Goal: Task Accomplishment & Management: Manage account settings

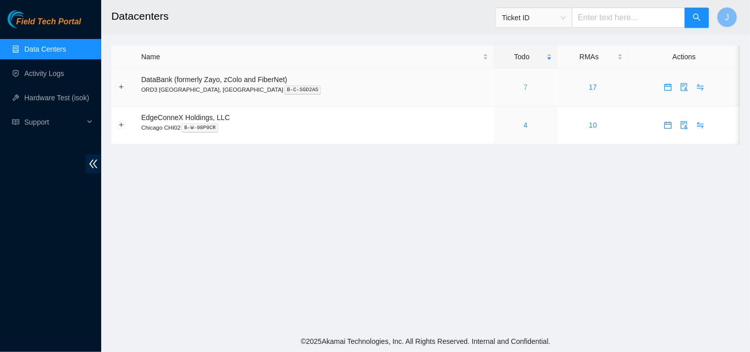
click at [524, 86] on link "7" at bounding box center [526, 87] width 4 height 8
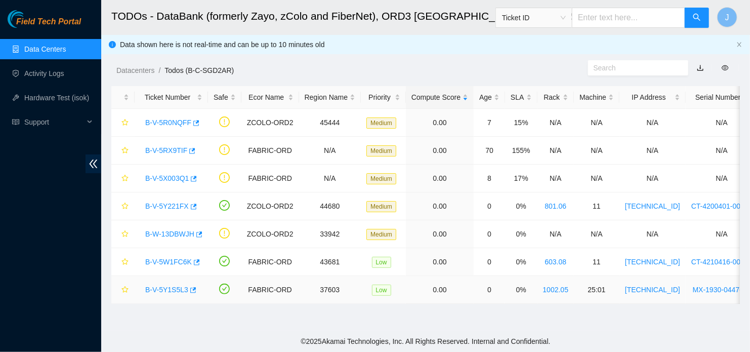
click at [174, 286] on link "B-V-5Y1S5L3" at bounding box center [166, 290] width 43 height 8
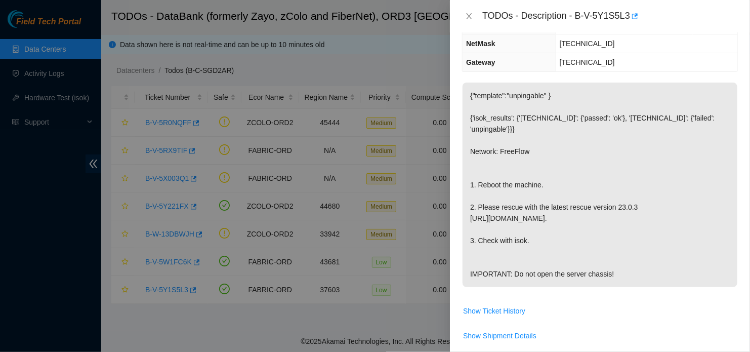
scroll to position [124, 0]
click at [317, 201] on div at bounding box center [375, 176] width 750 height 352
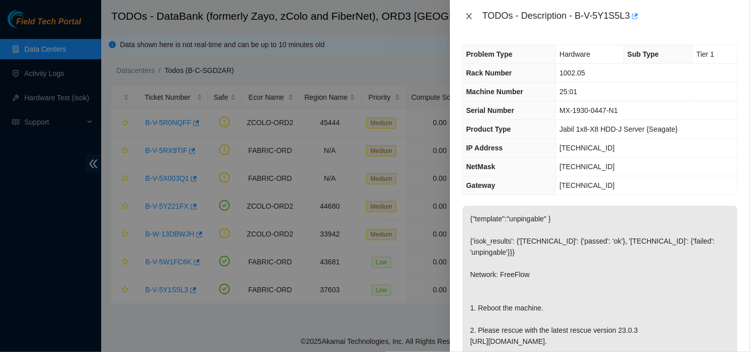
click at [468, 13] on icon "close" at bounding box center [469, 16] width 8 height 8
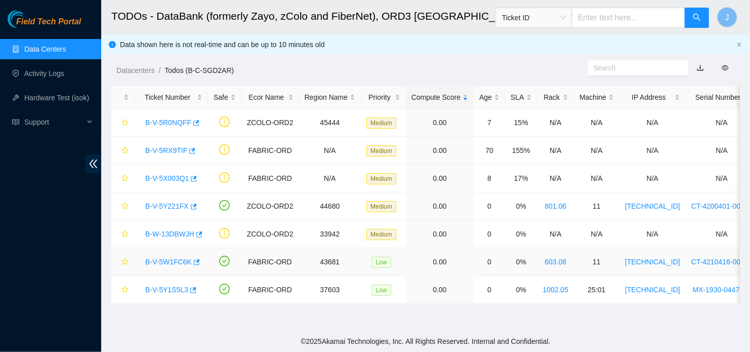
click at [167, 264] on link "B-V-5W1FC6K" at bounding box center [168, 262] width 47 height 8
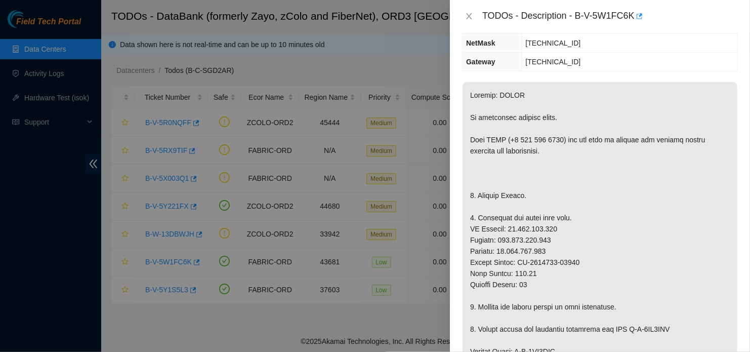
scroll to position [127, 0]
click at [468, 25] on div "TODOs - Description - B-V-5W1FC6K" at bounding box center [600, 16] width 300 height 32
click at [467, 18] on icon "close" at bounding box center [469, 16] width 8 height 8
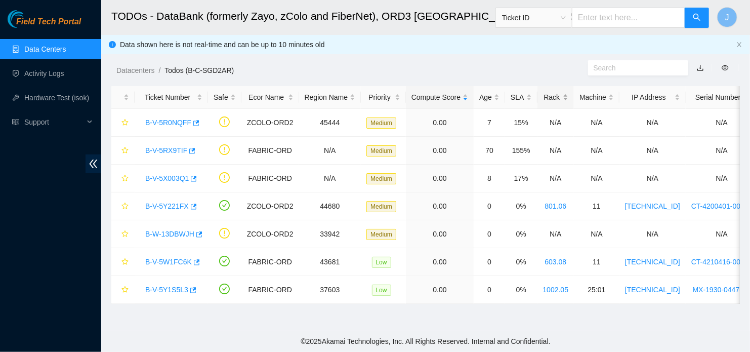
scroll to position [160, 0]
click at [552, 98] on div "Rack" at bounding box center [556, 97] width 26 height 11
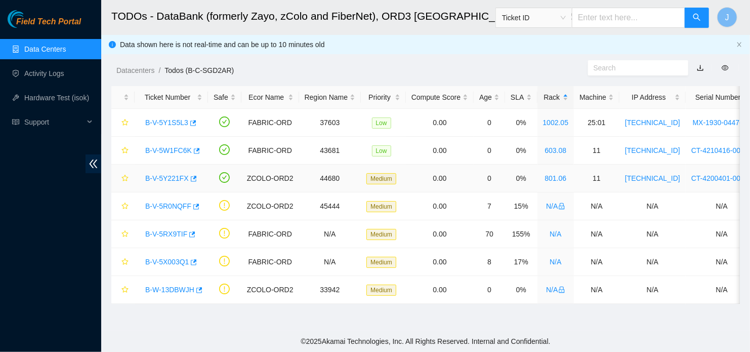
click at [174, 177] on link "B-V-5Y221FX" at bounding box center [167, 178] width 44 height 8
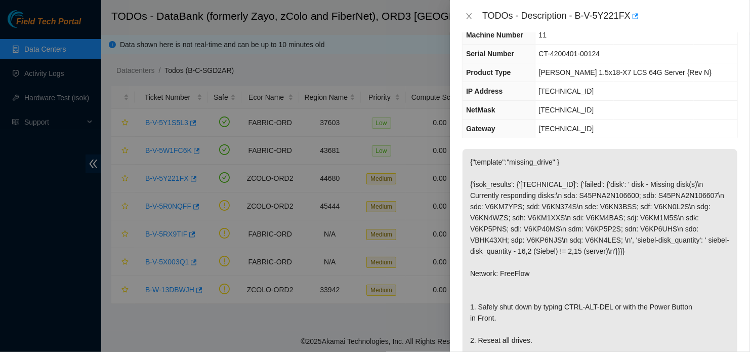
scroll to position [25, 0]
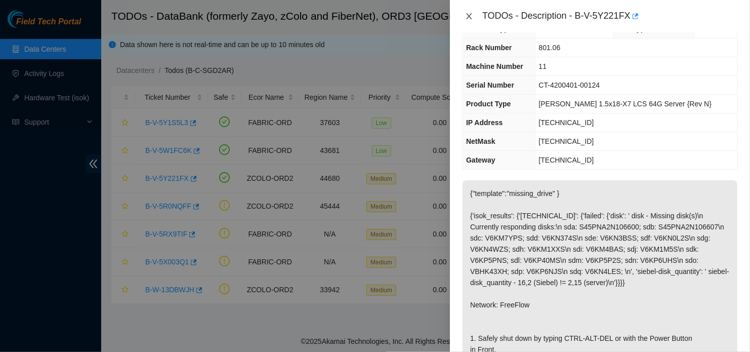
click at [471, 17] on icon "close" at bounding box center [469, 16] width 8 height 8
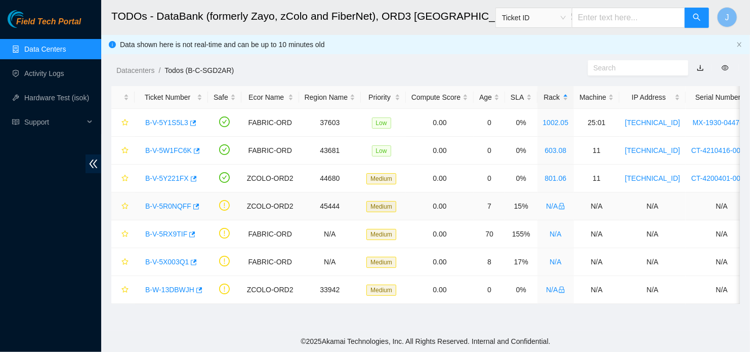
click at [167, 205] on link "B-V-5R0NQFF" at bounding box center [168, 206] width 46 height 8
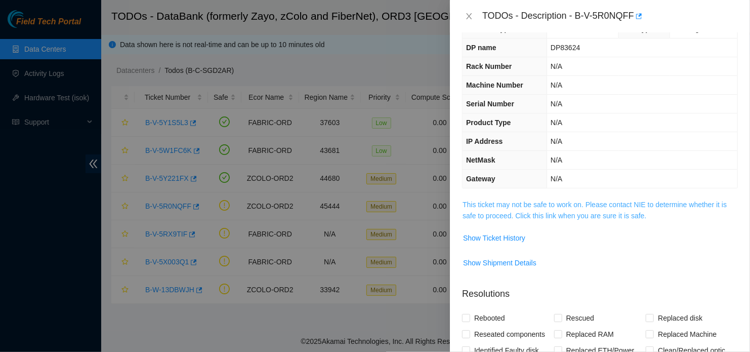
click at [546, 214] on link "This ticket may not be safe to work on. Please contact NIE to determine whether…" at bounding box center [595, 210] width 264 height 19
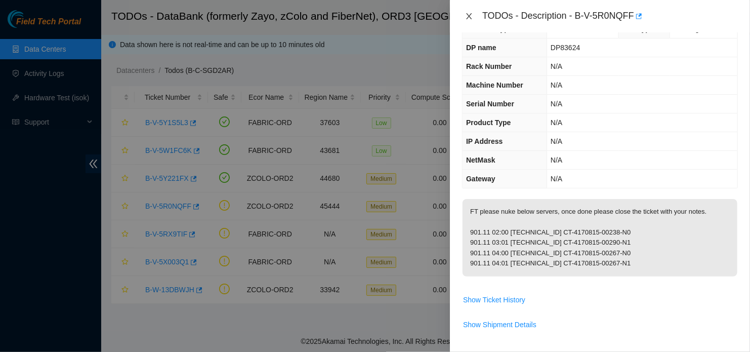
click at [469, 18] on icon "close" at bounding box center [469, 16] width 8 height 8
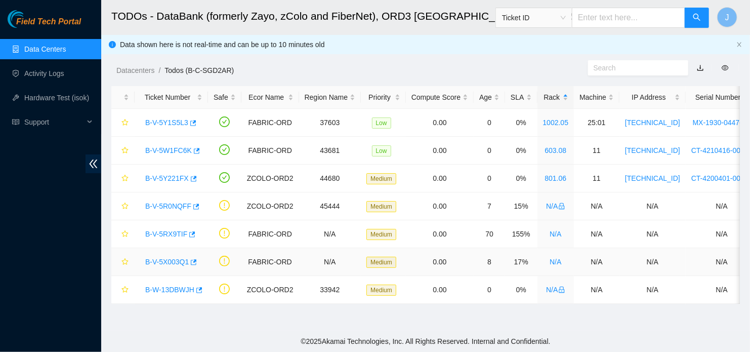
click at [170, 262] on link "B-V-5X003Q1" at bounding box center [167, 262] width 44 height 8
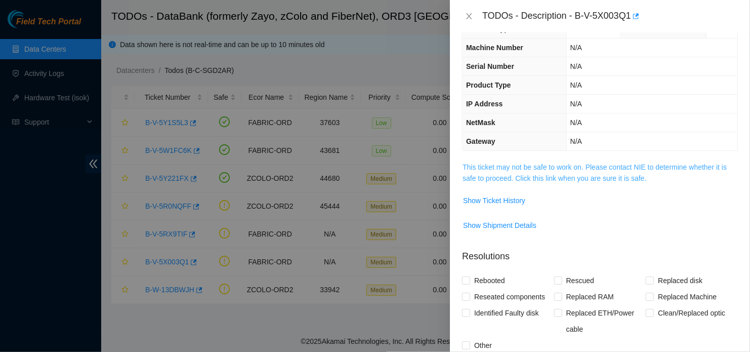
click at [588, 179] on link "This ticket may not be safe to work on. Please contact NIE to determine whether…" at bounding box center [595, 172] width 264 height 19
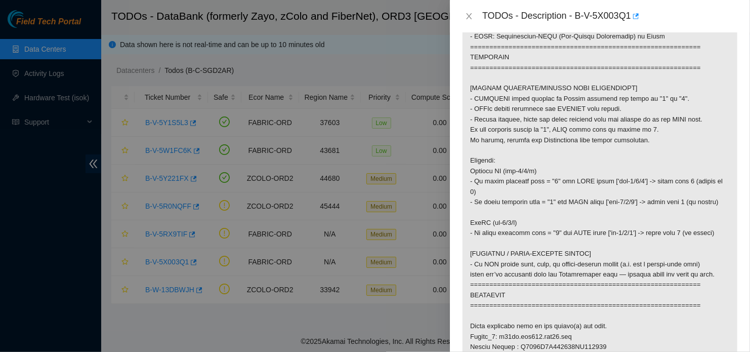
scroll to position [319, 0]
click at [467, 20] on icon "close" at bounding box center [469, 16] width 8 height 8
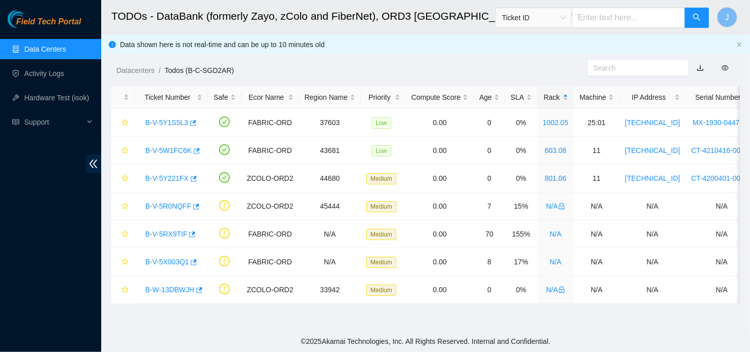
scroll to position [229, 0]
click at [170, 124] on link "B-V-5Y1S5L3" at bounding box center [166, 122] width 43 height 8
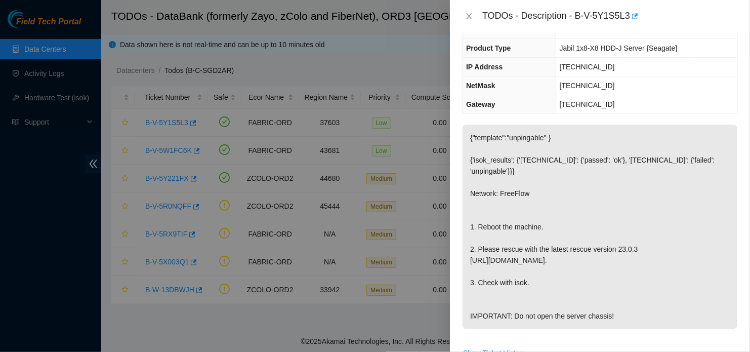
scroll to position [81, 0]
click at [214, 154] on div at bounding box center [375, 176] width 750 height 352
click at [469, 14] on icon "close" at bounding box center [469, 16] width 8 height 8
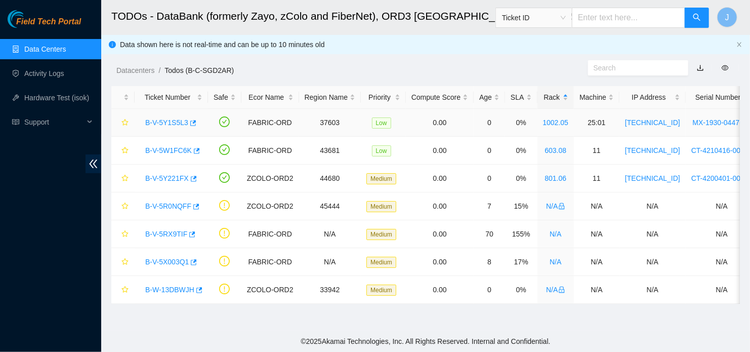
scroll to position [114, 0]
click at [170, 153] on link "B-V-5W1FC6K" at bounding box center [168, 150] width 47 height 8
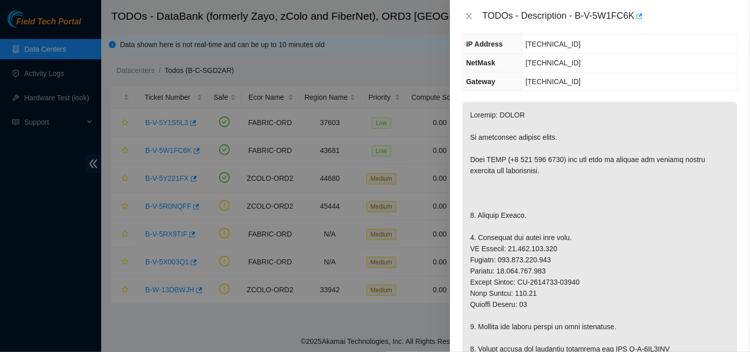
scroll to position [108, 0]
drag, startPoint x: 537, startPoint y: 188, endPoint x: 515, endPoint y: 76, distance: 113.5
click at [515, 76] on div "Problem Type Hardware Rack Number 603.08 Machine Number 11 Serial Number CT-421…" at bounding box center [600, 191] width 300 height 319
click at [469, 13] on icon "close" at bounding box center [469, 16] width 8 height 8
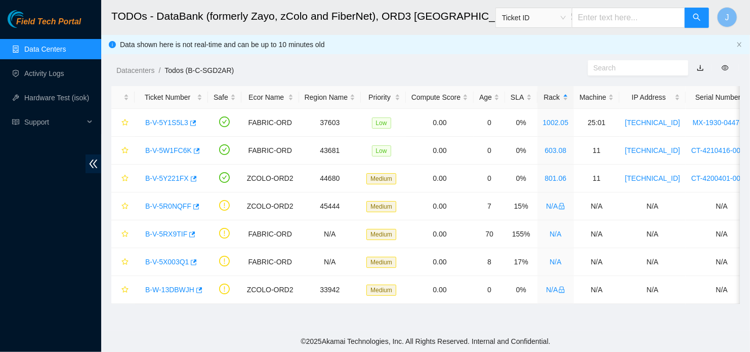
scroll to position [141, 0]
click at [171, 290] on link "B-W-13DBWJH" at bounding box center [169, 290] width 49 height 8
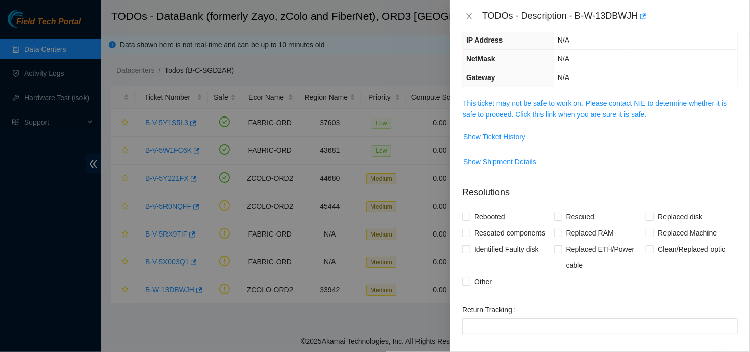
scroll to position [0, 0]
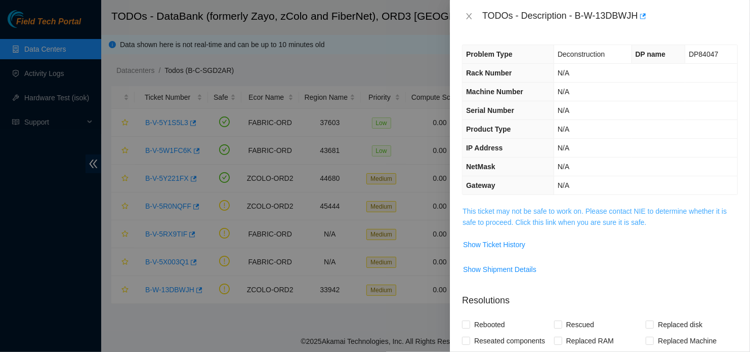
click at [565, 213] on link "This ticket may not be safe to work on. Please contact NIE to determine whether…" at bounding box center [595, 216] width 264 height 19
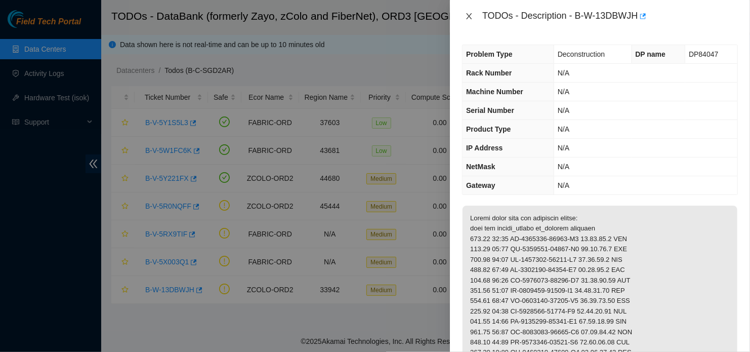
click at [468, 18] on icon "close" at bounding box center [470, 16] width 6 height 6
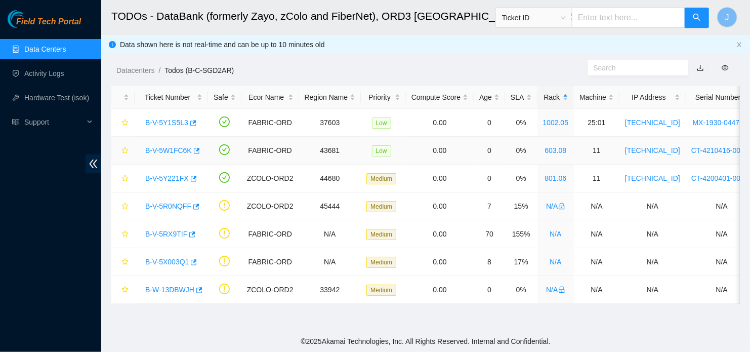
click at [168, 152] on link "B-V-5W1FC6K" at bounding box center [168, 150] width 47 height 8
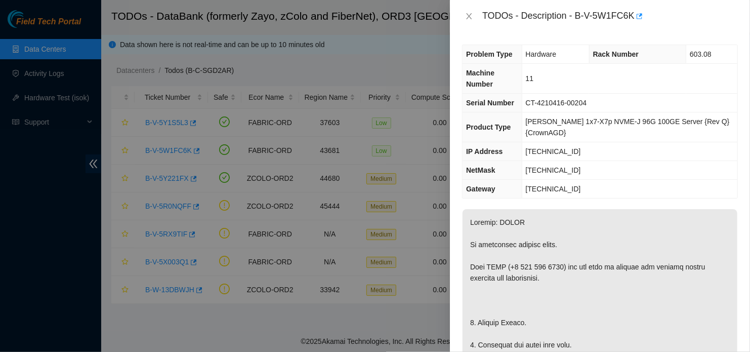
click at [208, 79] on div at bounding box center [375, 176] width 750 height 352
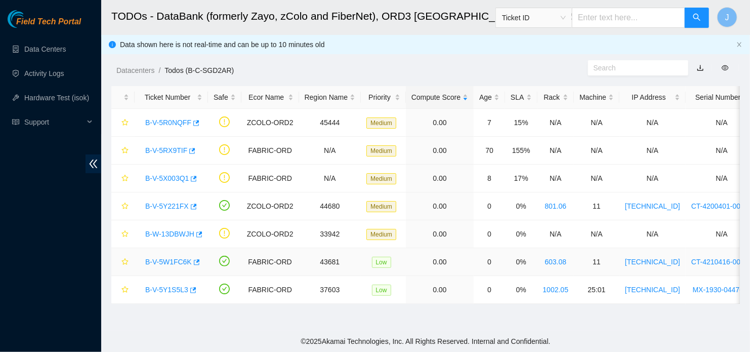
click at [169, 262] on link "B-V-5W1FC6K" at bounding box center [168, 262] width 47 height 8
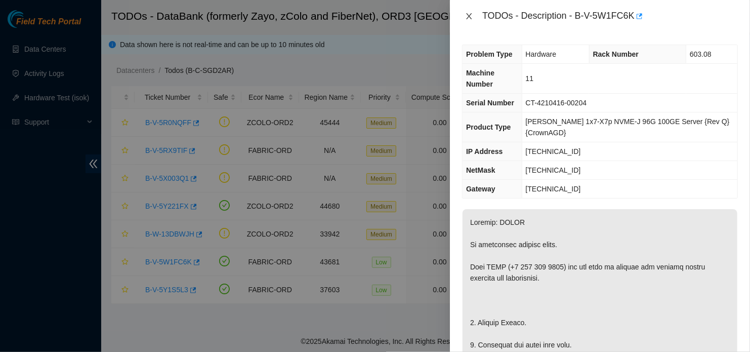
click at [467, 18] on icon "close" at bounding box center [469, 16] width 8 height 8
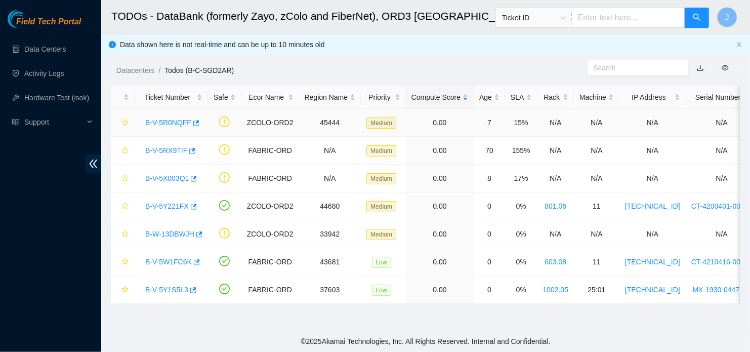
click at [176, 123] on link "B-V-5R0NQFF" at bounding box center [168, 122] width 46 height 8
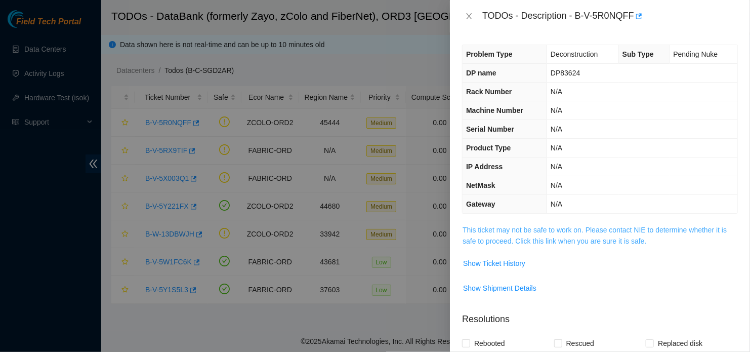
click at [517, 229] on link "This ticket may not be safe to work on. Please contact NIE to determine whether…" at bounding box center [595, 235] width 264 height 19
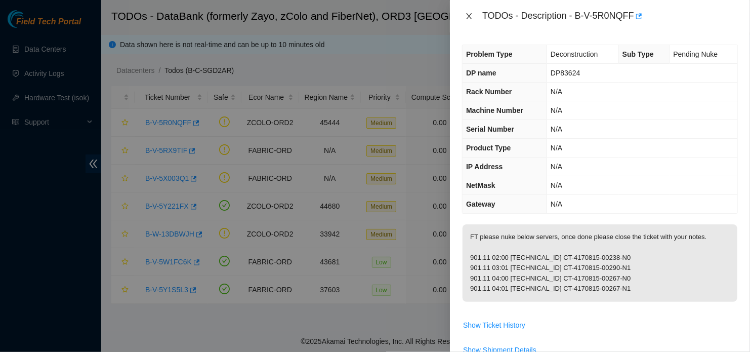
click at [470, 12] on button "Close" at bounding box center [469, 17] width 14 height 10
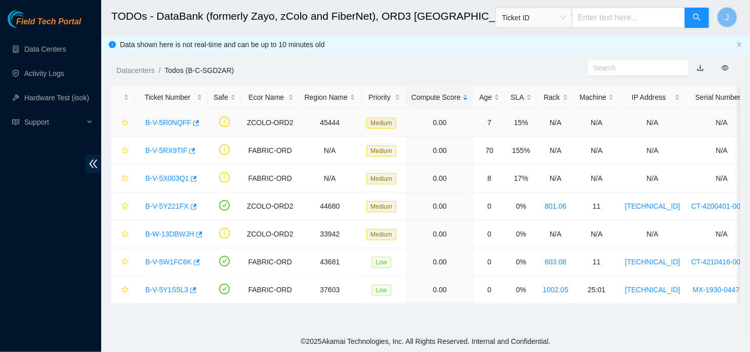
click at [172, 124] on link "B-V-5R0NQFF" at bounding box center [168, 122] width 46 height 8
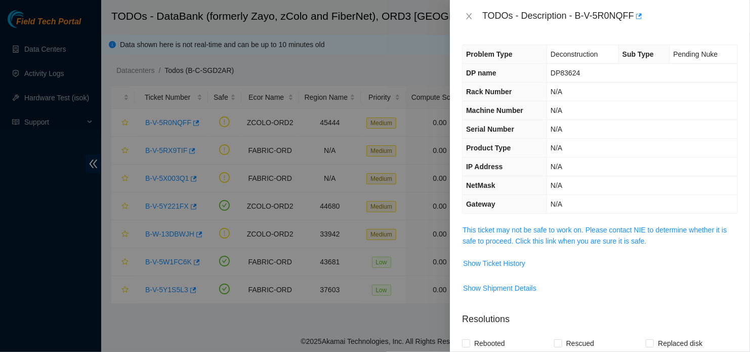
click at [549, 246] on td "This ticket may not be safe to work on. Please contact NIE to determine whether…" at bounding box center [600, 239] width 276 height 31
click at [564, 241] on link "This ticket may not be safe to work on. Please contact NIE to determine whether…" at bounding box center [595, 235] width 264 height 19
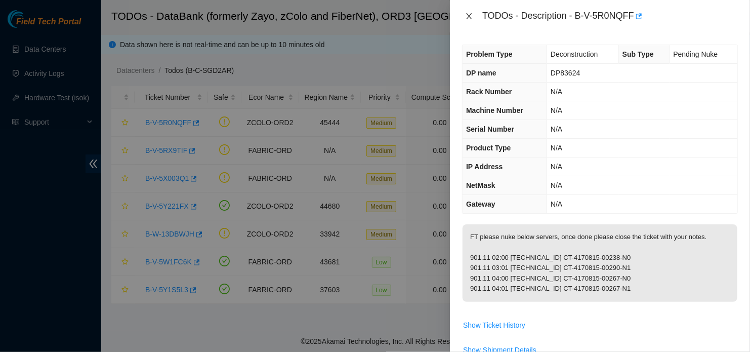
click at [474, 15] on button "Close" at bounding box center [469, 17] width 14 height 10
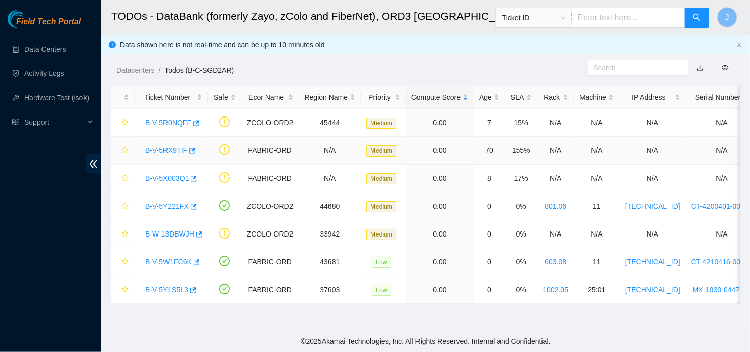
click at [163, 155] on div "B-V-5RX9TIF" at bounding box center [171, 150] width 62 height 16
click at [166, 153] on link "B-V-5RX9TIF" at bounding box center [166, 150] width 42 height 8
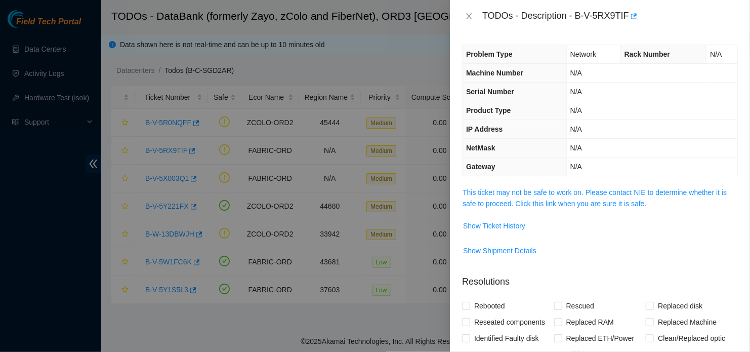
click at [538, 207] on span "This ticket may not be safe to work on. Please contact NIE to determine whether…" at bounding box center [600, 198] width 275 height 22
click at [552, 202] on link "This ticket may not be safe to work on. Please contact NIE to determine whether…" at bounding box center [595, 197] width 264 height 19
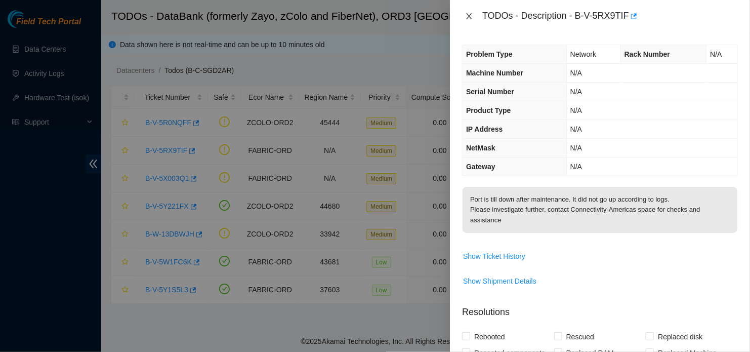
click at [470, 20] on icon "close" at bounding box center [469, 16] width 8 height 8
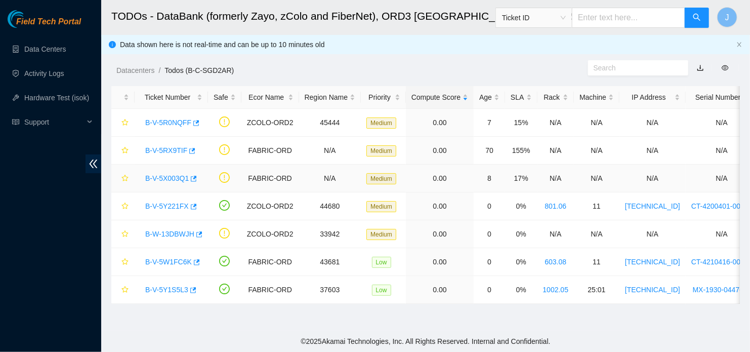
click at [173, 182] on link "B-V-5X003Q1" at bounding box center [167, 178] width 44 height 8
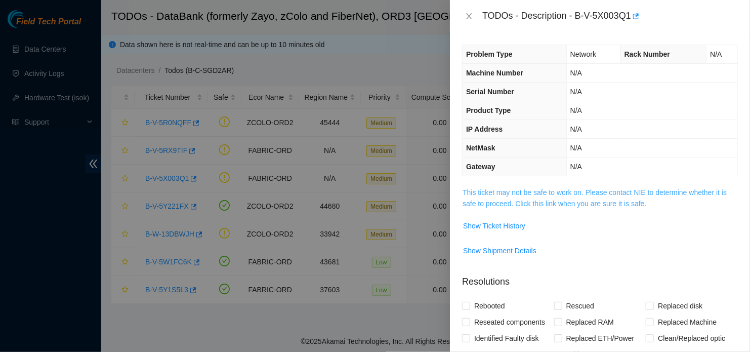
click at [553, 190] on link "This ticket may not be safe to work on. Please contact NIE to determine whether…" at bounding box center [595, 197] width 264 height 19
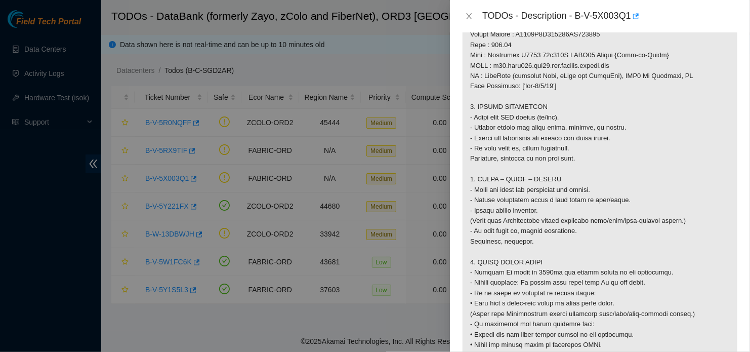
scroll to position [709, 0]
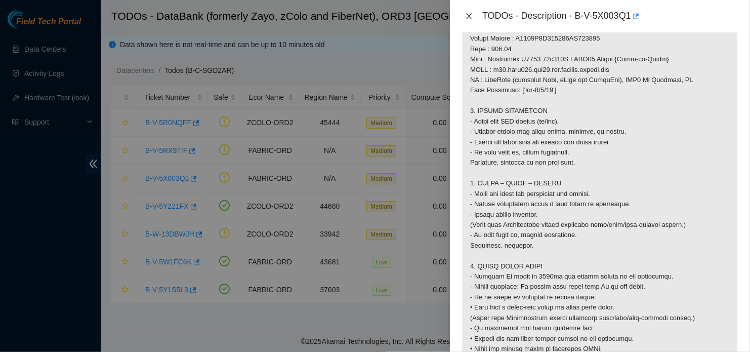
click at [471, 17] on icon "close" at bounding box center [469, 16] width 8 height 8
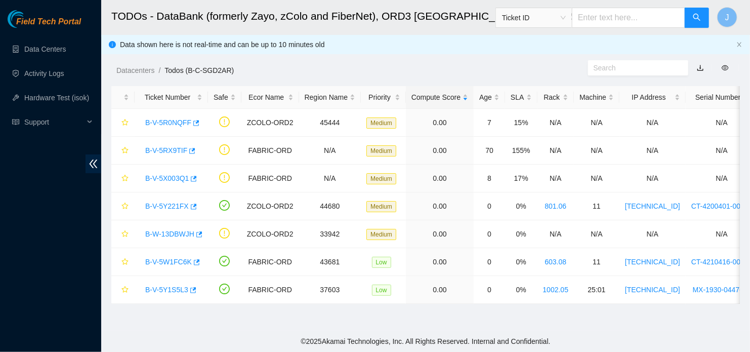
scroll to position [229, 0]
click at [428, 71] on ol "Datacenters / Todos (B-C-SGD2AR) /" at bounding box center [352, 70] width 472 height 11
click at [321, 280] on td "37603" at bounding box center [330, 290] width 62 height 28
click at [299, 298] on td "37603" at bounding box center [330, 290] width 62 height 28
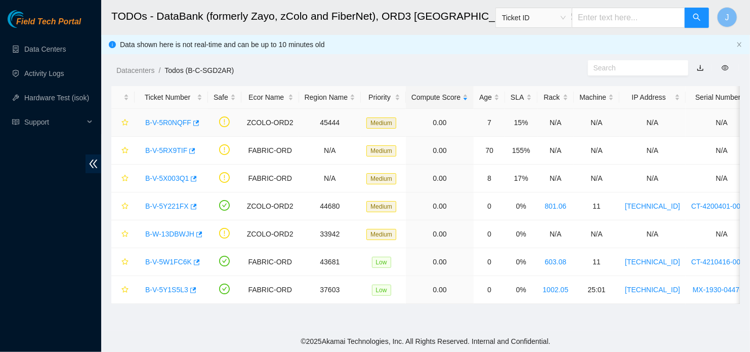
click at [172, 118] on link "B-V-5R0NQFF" at bounding box center [168, 122] width 46 height 8
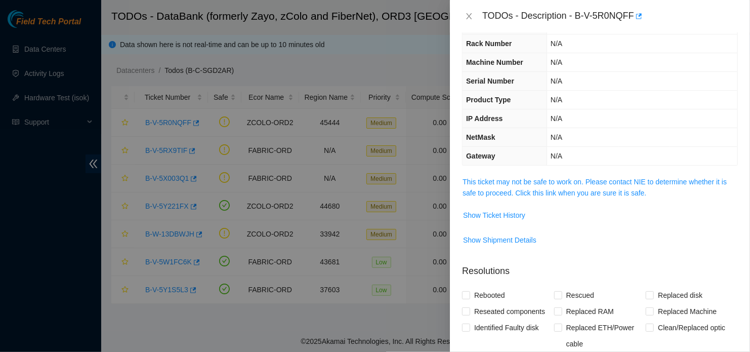
scroll to position [47, 0]
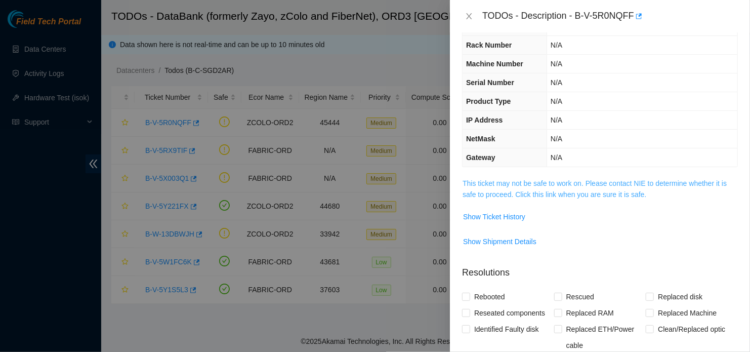
click at [607, 192] on link "This ticket may not be safe to work on. Please contact NIE to determine whether…" at bounding box center [595, 188] width 264 height 19
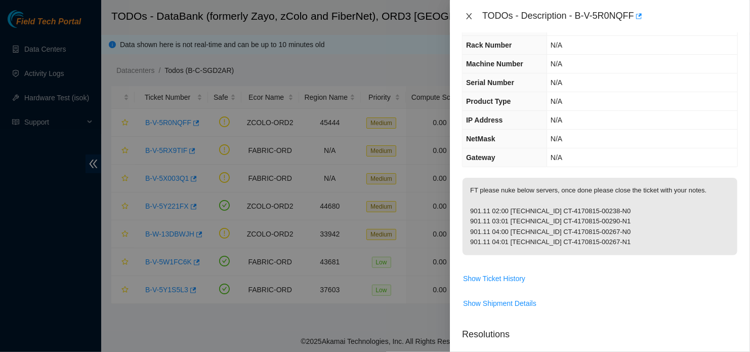
click at [467, 16] on icon "close" at bounding box center [469, 16] width 8 height 8
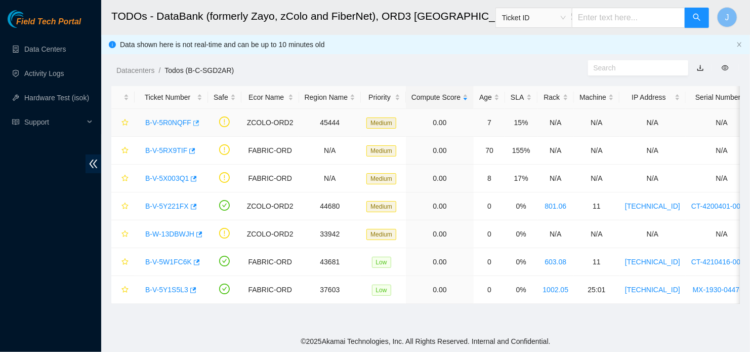
scroll to position [57, 0]
click at [163, 148] on link "B-V-5RX9TIF" at bounding box center [166, 150] width 42 height 8
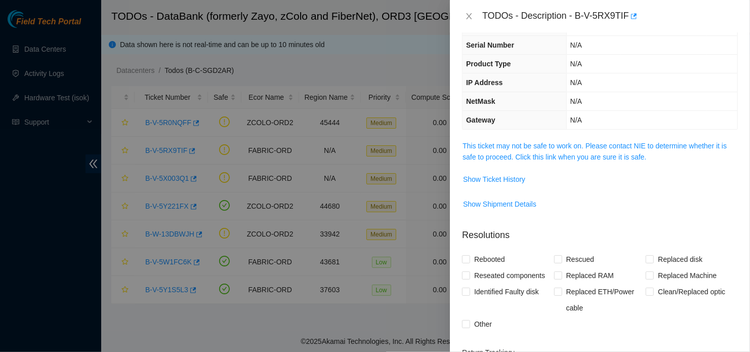
click at [570, 163] on td "This ticket may not be safe to work on. Please contact NIE to determine whether…" at bounding box center [600, 155] width 276 height 31
click at [581, 158] on link "This ticket may not be safe to work on. Please contact NIE to determine whether…" at bounding box center [595, 151] width 264 height 19
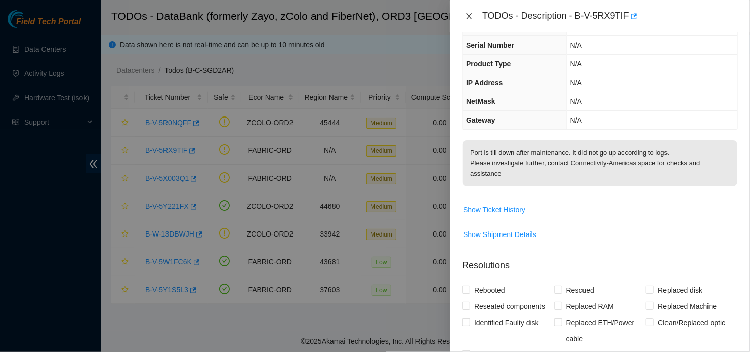
click at [469, 18] on icon "close" at bounding box center [469, 16] width 8 height 8
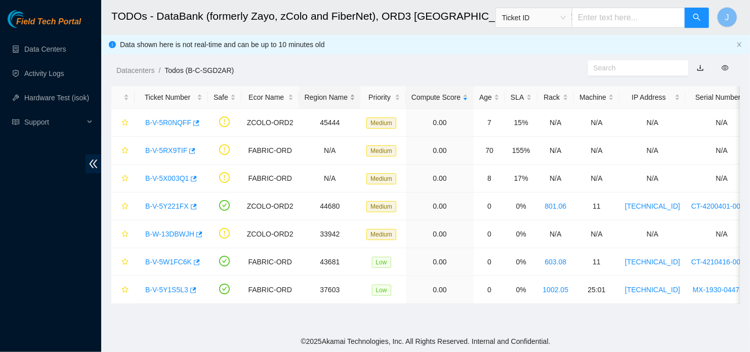
scroll to position [57, 0]
click at [168, 181] on link "B-V-5X003Q1" at bounding box center [167, 178] width 44 height 8
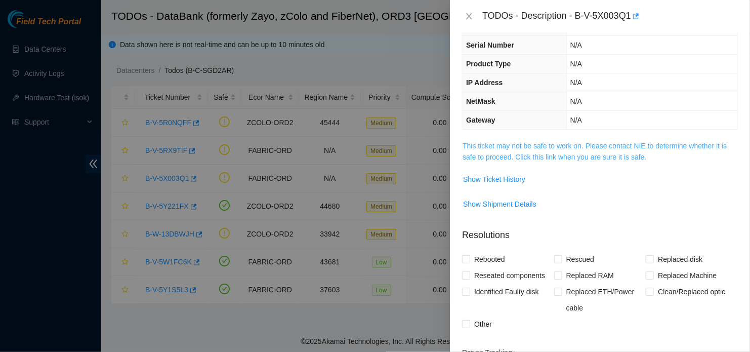
click at [595, 144] on link "This ticket may not be safe to work on. Please contact NIE to determine whether…" at bounding box center [595, 151] width 264 height 19
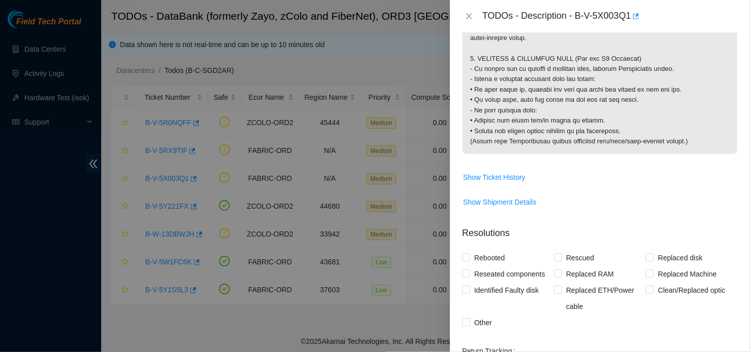
scroll to position [1062, 0]
click at [471, 16] on icon "close" at bounding box center [469, 16] width 8 height 8
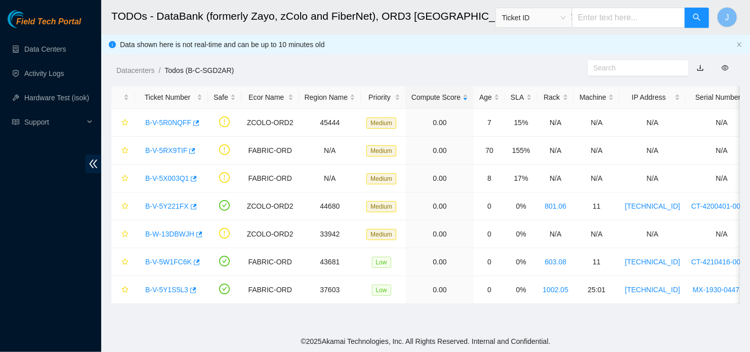
scroll to position [229, 0]
click at [173, 289] on link "B-V-5Y1S5L3" at bounding box center [166, 290] width 43 height 8
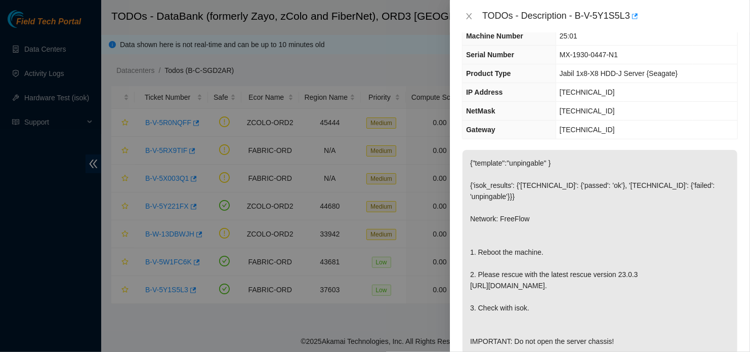
scroll to position [56, 0]
click at [466, 17] on icon "close" at bounding box center [469, 16] width 8 height 8
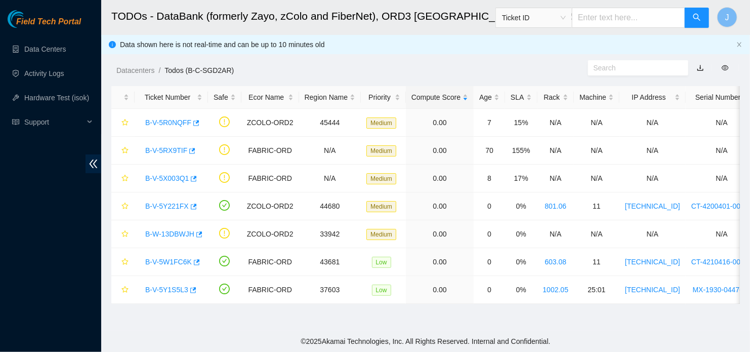
scroll to position [78, 0]
click at [174, 261] on link "B-V-5W1FC6K" at bounding box center [168, 262] width 47 height 8
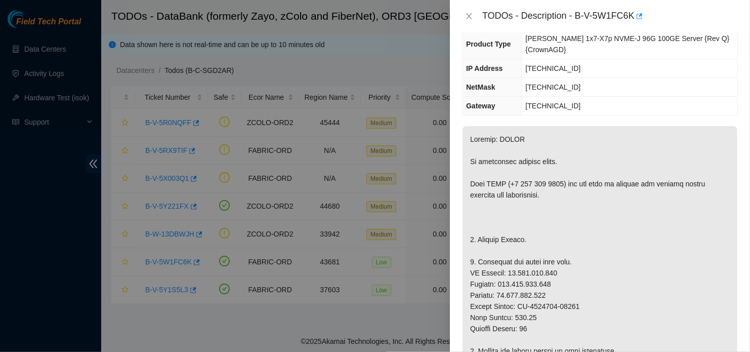
scroll to position [84, 0]
click at [465, 18] on icon "close" at bounding box center [469, 16] width 8 height 8
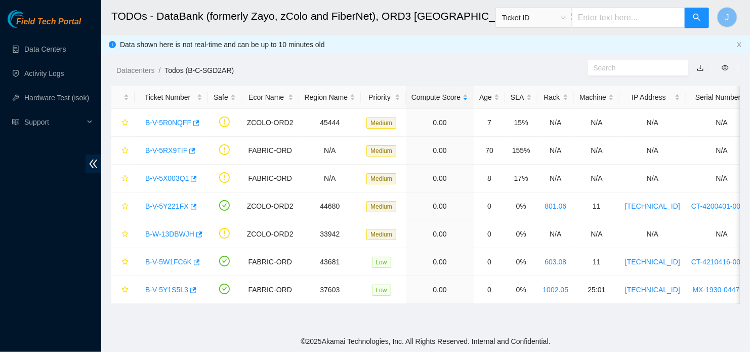
scroll to position [117, 0]
click at [164, 288] on link "B-V-5Y1S5L3" at bounding box center [166, 290] width 43 height 8
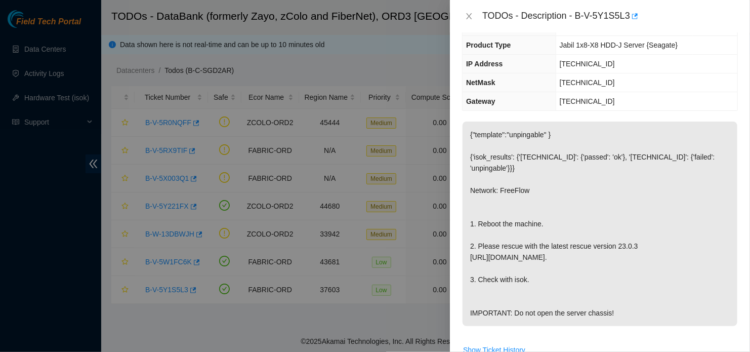
click at [367, 323] on div at bounding box center [375, 176] width 750 height 352
click at [469, 17] on icon "close" at bounding box center [469, 16] width 8 height 8
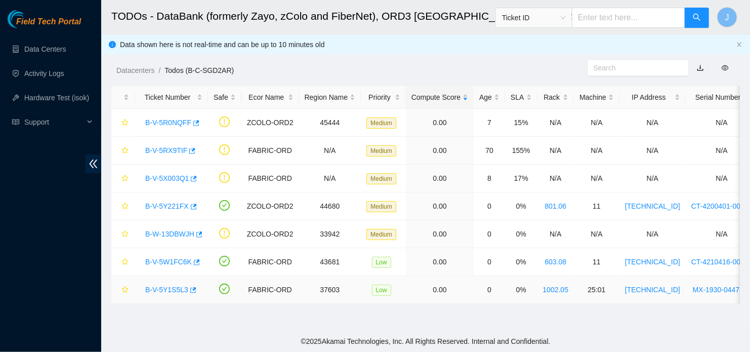
scroll to position [117, 0]
click at [164, 259] on link "B-V-5W1FC6K" at bounding box center [168, 262] width 47 height 8
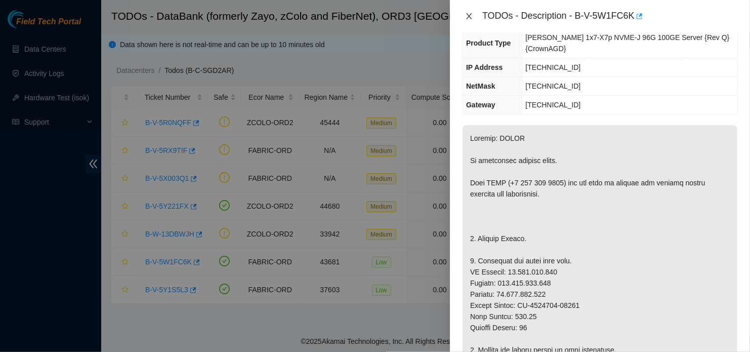
click at [468, 20] on icon "close" at bounding box center [469, 16] width 8 height 8
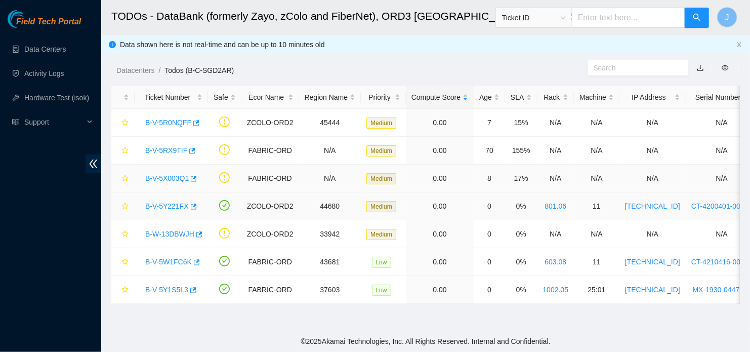
scroll to position [117, 0]
click at [176, 232] on link "B-W-13DBWJH" at bounding box center [169, 234] width 49 height 8
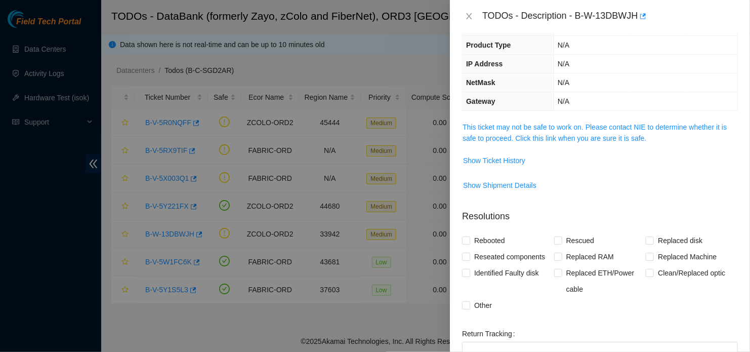
scroll to position [0, 0]
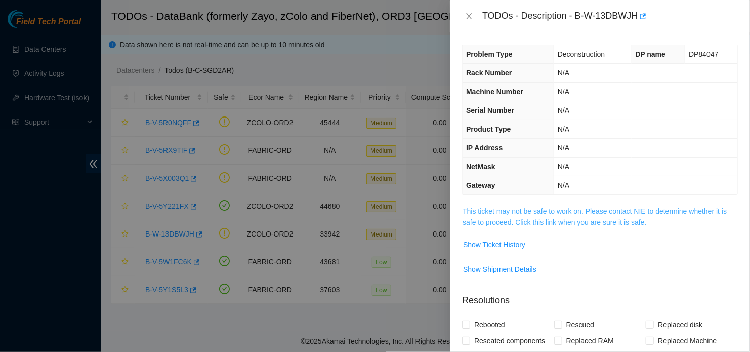
click at [540, 217] on link "This ticket may not be safe to work on. Please contact NIE to determine whether…" at bounding box center [595, 216] width 264 height 19
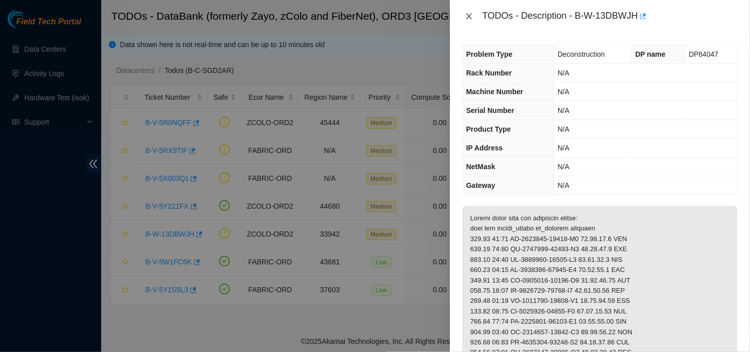
click at [472, 16] on icon "close" at bounding box center [469, 16] width 8 height 8
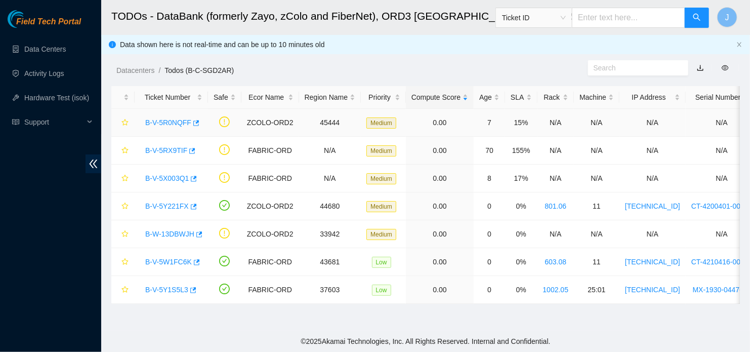
click at [176, 124] on link "B-V-5R0NQFF" at bounding box center [168, 122] width 46 height 8
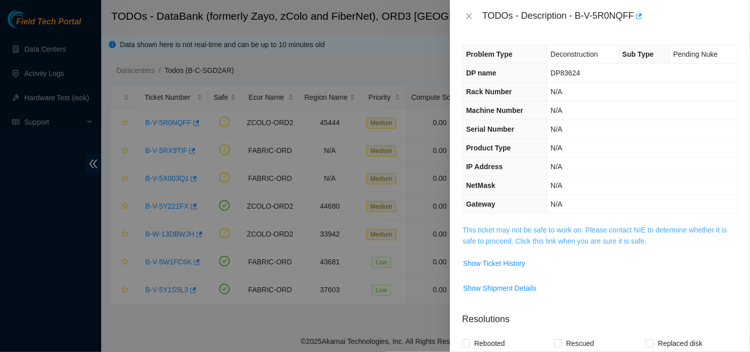
click at [565, 235] on link "This ticket may not be safe to work on. Please contact NIE to determine whether…" at bounding box center [595, 235] width 264 height 19
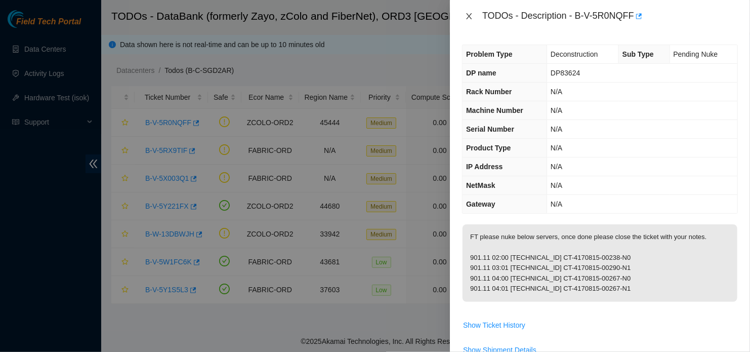
click at [465, 17] on icon "close" at bounding box center [469, 16] width 8 height 8
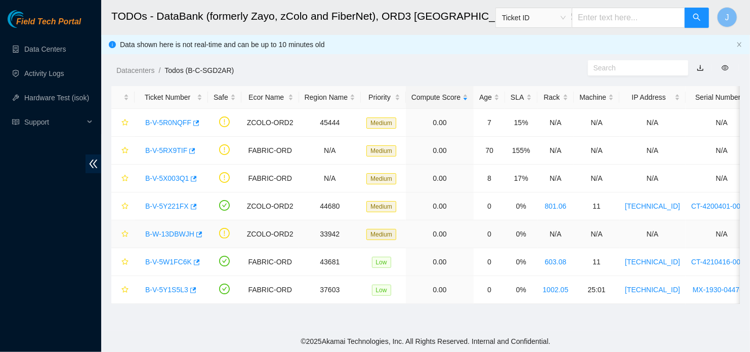
click at [171, 237] on link "B-W-13DBWJH" at bounding box center [169, 234] width 49 height 8
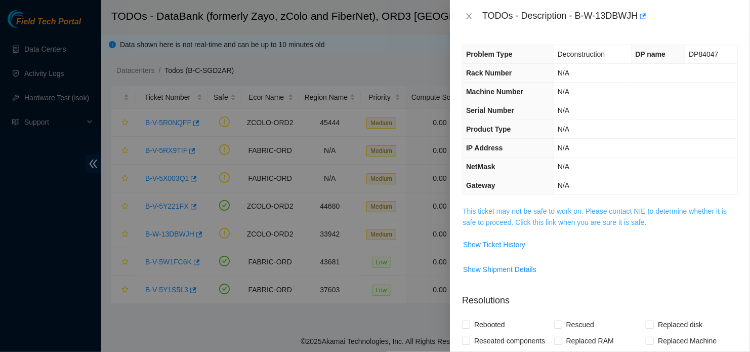
click at [529, 221] on link "This ticket may not be safe to work on. Please contact NIE to determine whether…" at bounding box center [595, 216] width 264 height 19
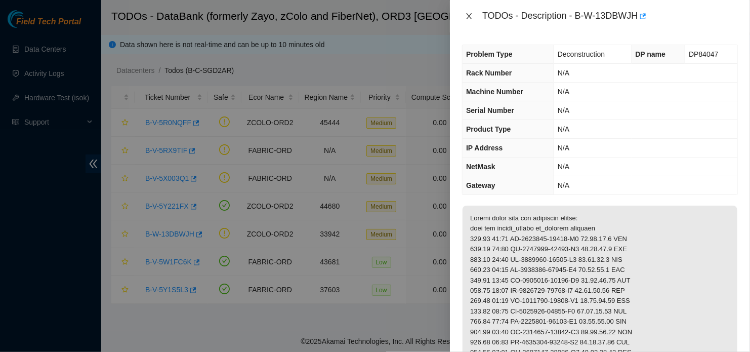
click at [470, 13] on icon "close" at bounding box center [469, 16] width 8 height 8
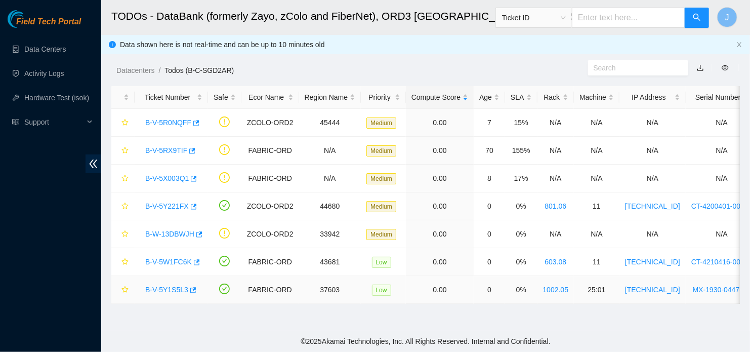
click at [168, 293] on link "B-V-5Y1S5L3" at bounding box center [166, 290] width 43 height 8
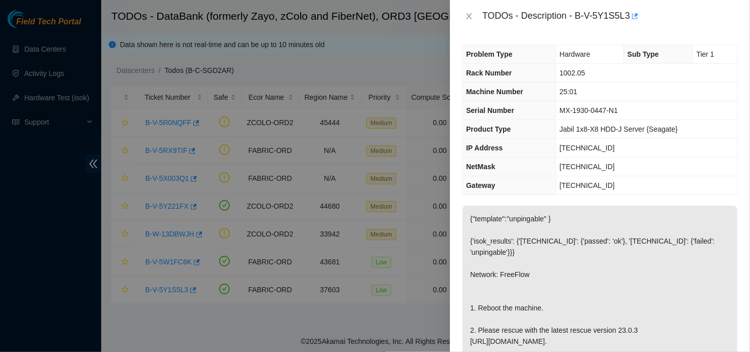
click at [680, 308] on p "{"template":"unpingable" } {'isok_results': {'23.33.84.52': {'passed': 'ok'}, '…" at bounding box center [600, 308] width 275 height 205
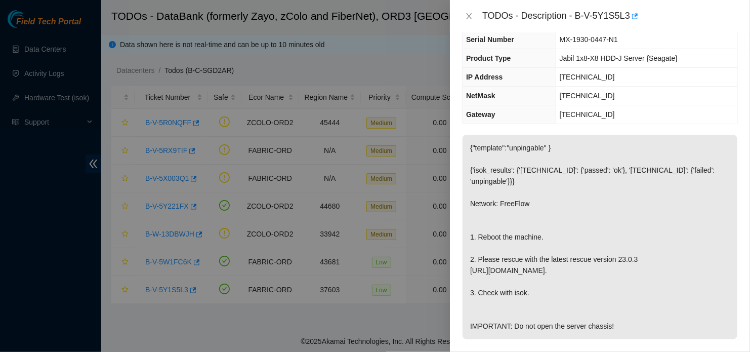
scroll to position [75, 0]
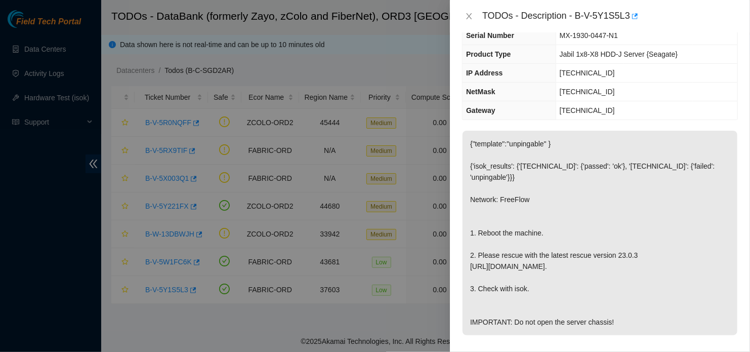
click at [329, 243] on div at bounding box center [375, 176] width 750 height 352
click at [470, 14] on icon "close" at bounding box center [469, 16] width 8 height 8
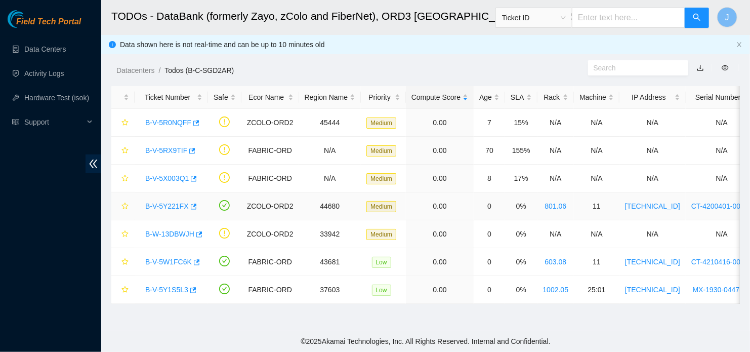
scroll to position [108, 0]
click at [166, 262] on link "B-V-5W1FC6K" at bounding box center [168, 262] width 47 height 8
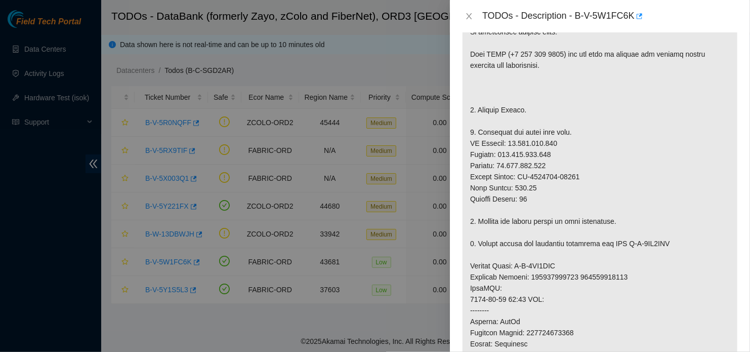
scroll to position [172, 0]
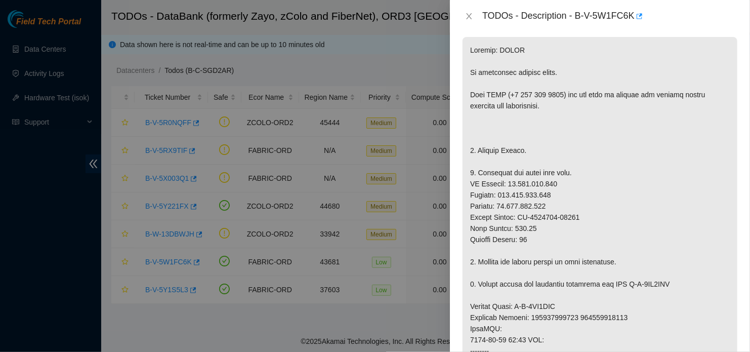
click at [688, 318] on p at bounding box center [600, 323] width 275 height 572
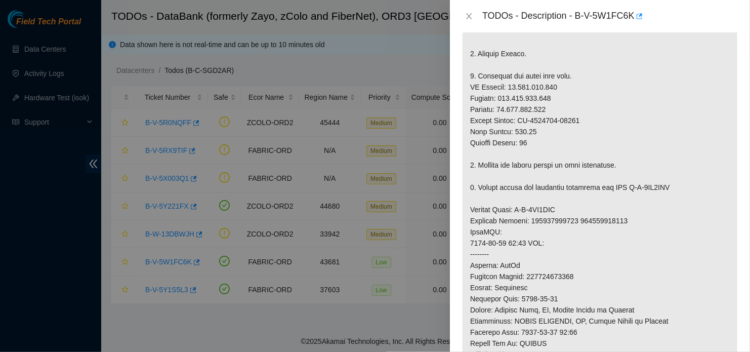
scroll to position [269, 0]
click at [545, 329] on p at bounding box center [600, 226] width 275 height 572
click at [724, 183] on p at bounding box center [600, 226] width 275 height 572
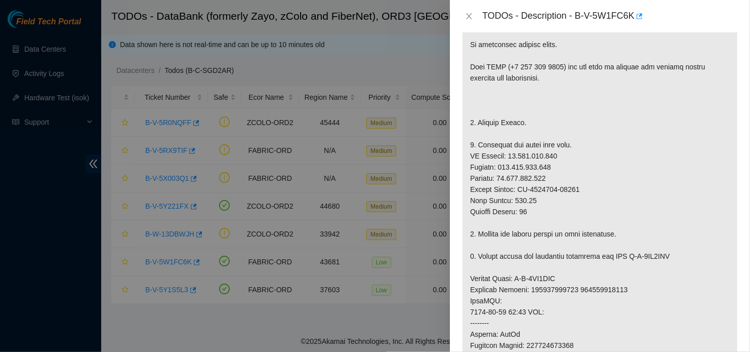
click at [674, 165] on p at bounding box center [600, 295] width 275 height 572
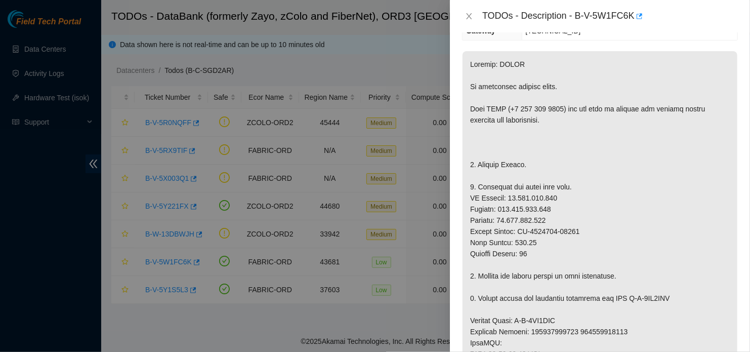
scroll to position [81, 0]
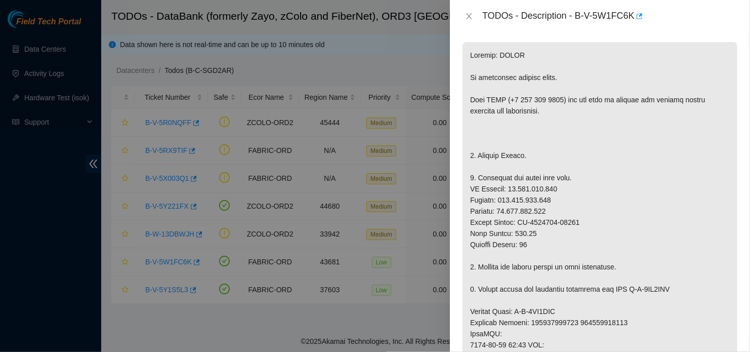
scroll to position [168, 0]
drag, startPoint x: 518, startPoint y: 200, endPoint x: 578, endPoint y: 203, distance: 59.8
click at [578, 203] on p at bounding box center [600, 328] width 275 height 572
copy p "CT-4210423-00135"
click at [737, 24] on div "TODOs - Description - B-V-5W1FC6K" at bounding box center [600, 16] width 300 height 32
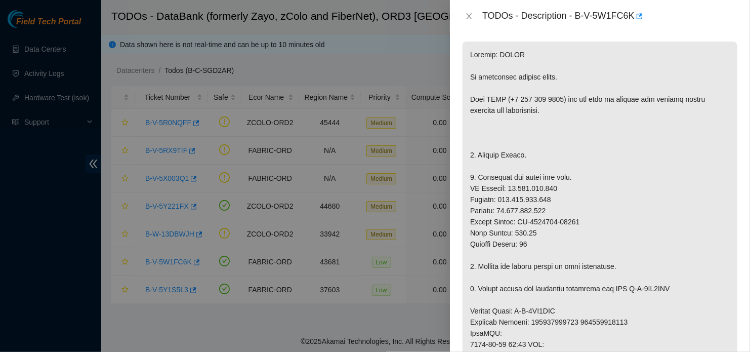
click at [154, 62] on div at bounding box center [375, 176] width 750 height 352
click at [143, 63] on div at bounding box center [375, 176] width 750 height 352
click at [42, 83] on div at bounding box center [375, 176] width 750 height 352
click at [465, 17] on icon "close" at bounding box center [469, 16] width 8 height 8
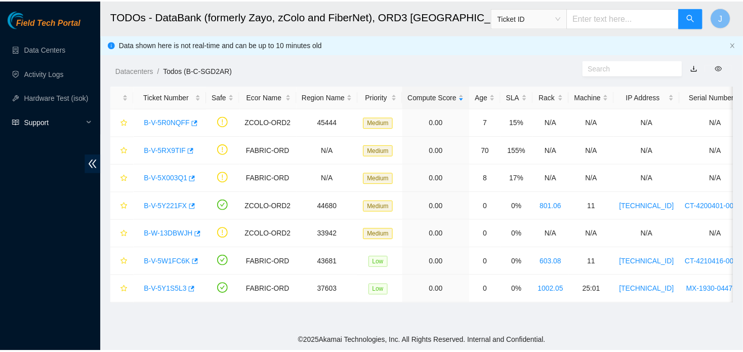
scroll to position [201, 0]
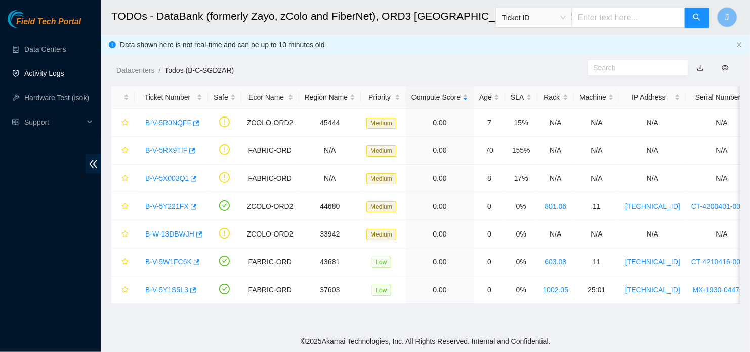
click at [50, 76] on link "Activity Logs" at bounding box center [44, 73] width 40 height 8
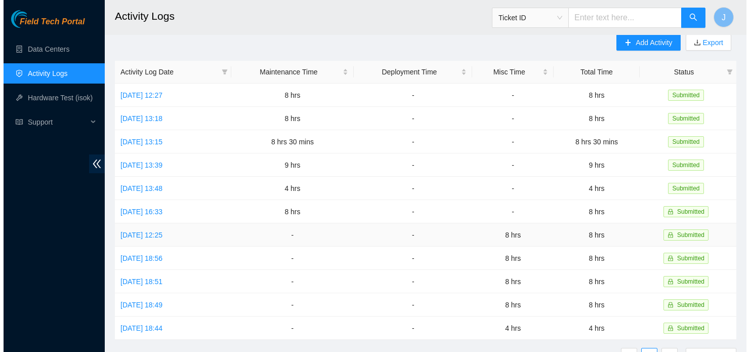
scroll to position [9, 0]
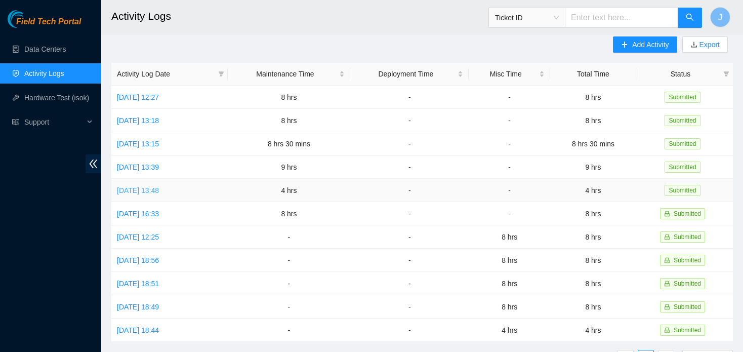
click at [157, 187] on link "Wed, 01 Oct 2025 13:48" at bounding box center [138, 190] width 42 height 8
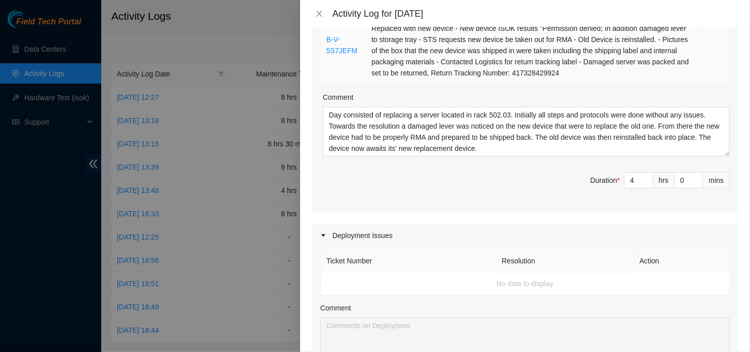
scroll to position [217, 0]
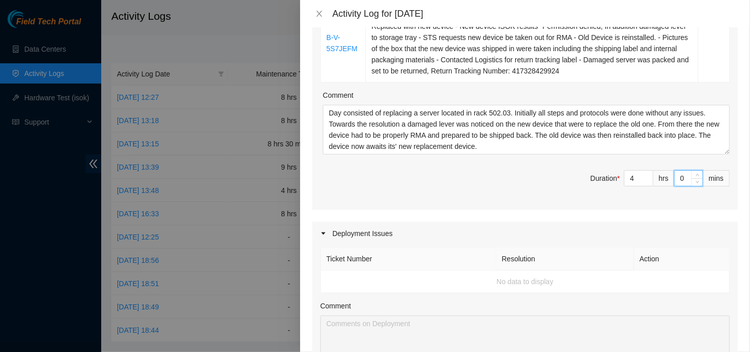
click at [683, 174] on input "0" at bounding box center [689, 178] width 28 height 15
type input "3"
type input "30"
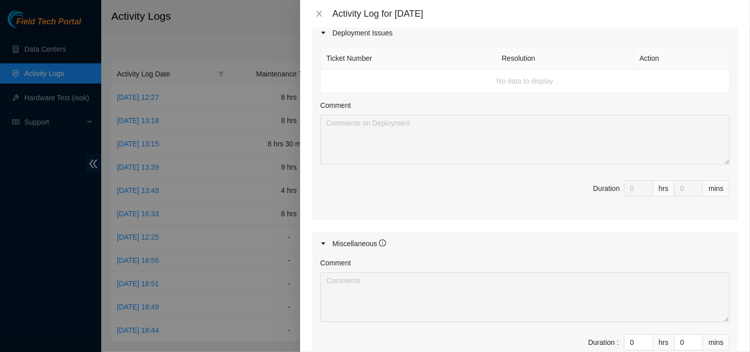
scroll to position [546, 0]
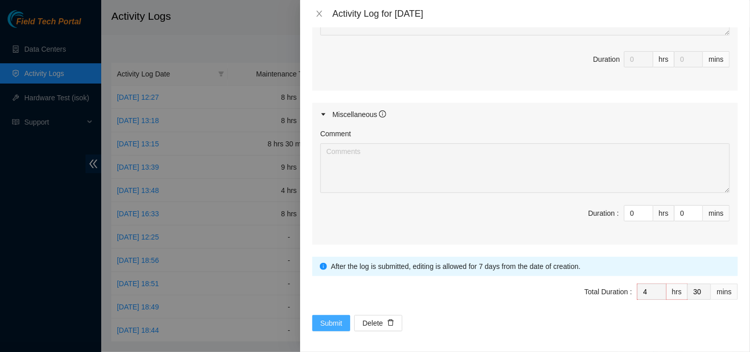
type input "30"
click at [333, 324] on span "Submit" at bounding box center [332, 322] width 22 height 11
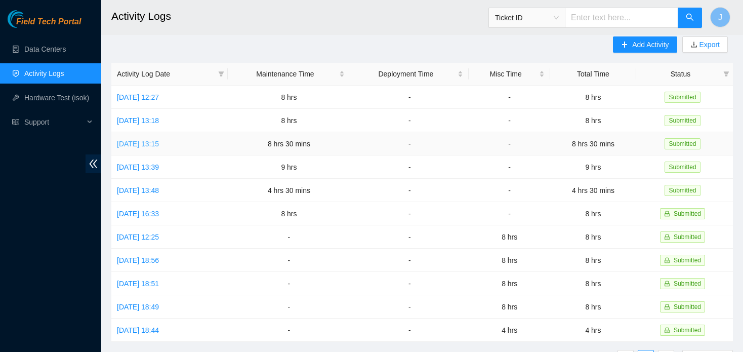
click at [159, 146] on link "Fri, 03 Oct 2025 13:15" at bounding box center [138, 144] width 42 height 8
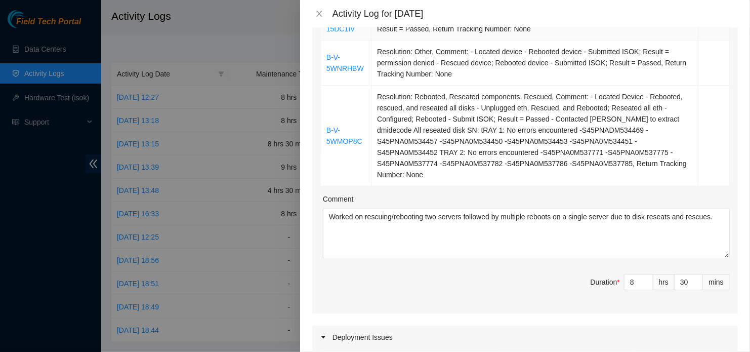
scroll to position [218, 0]
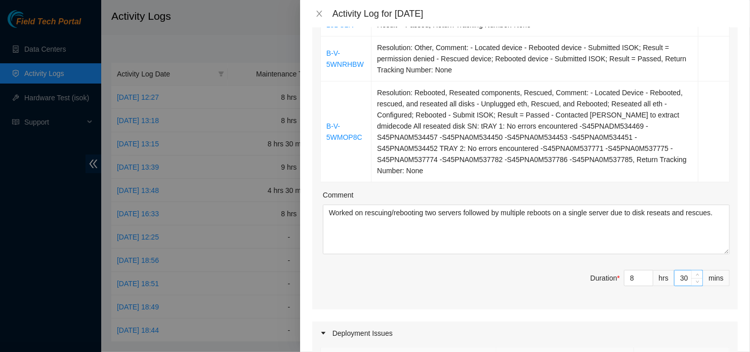
click at [681, 276] on input "30" at bounding box center [689, 277] width 28 height 15
type input "3"
type input "0"
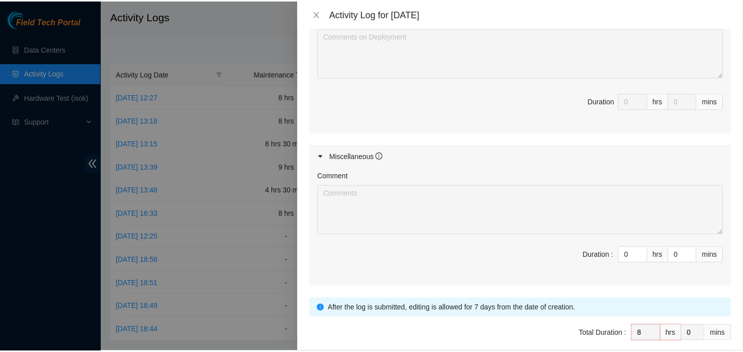
scroll to position [648, 0]
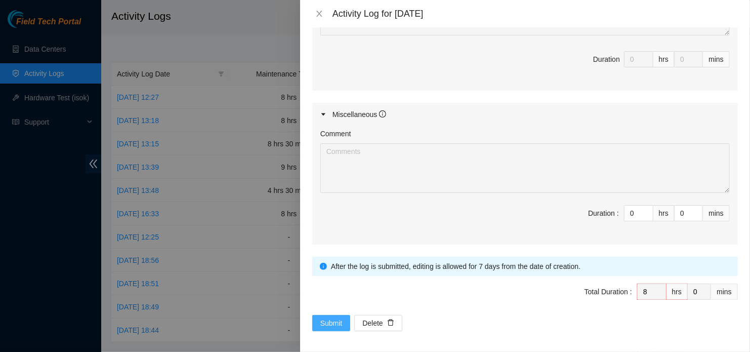
click at [331, 317] on span "Submit" at bounding box center [332, 322] width 22 height 11
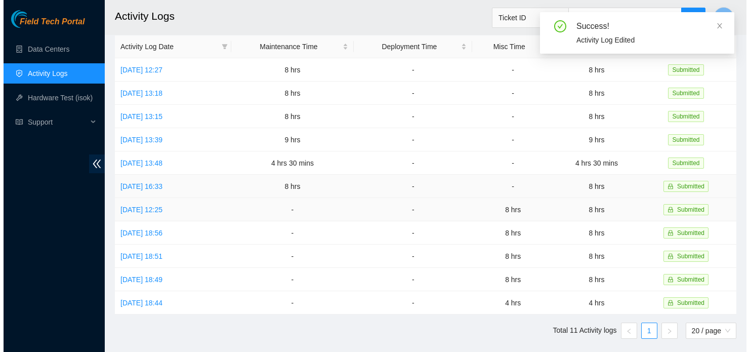
scroll to position [37, 0]
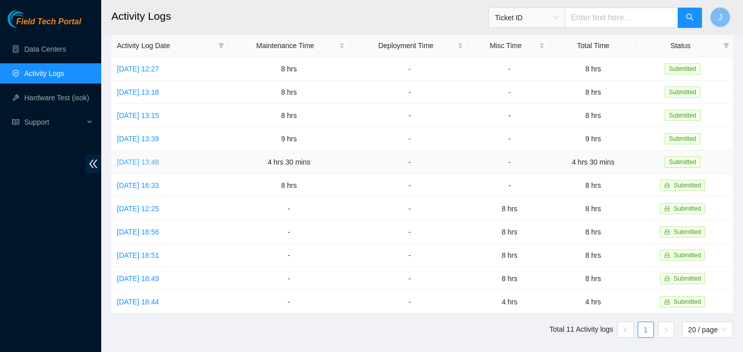
click at [159, 163] on link "Wed, 01 Oct 2025 13:48" at bounding box center [138, 162] width 42 height 8
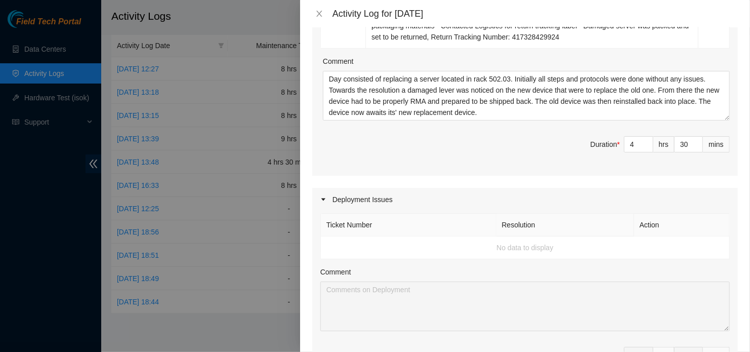
scroll to position [311, 0]
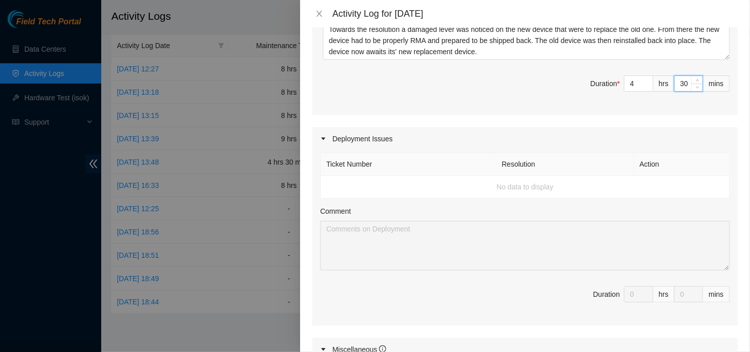
click at [679, 86] on input "30" at bounding box center [689, 83] width 28 height 15
type input "3"
type input "0"
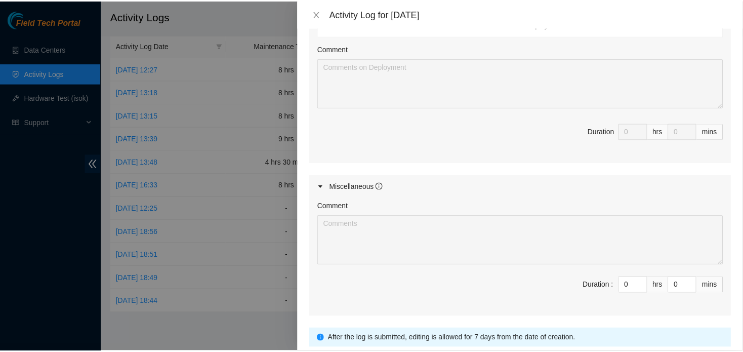
scroll to position [546, 0]
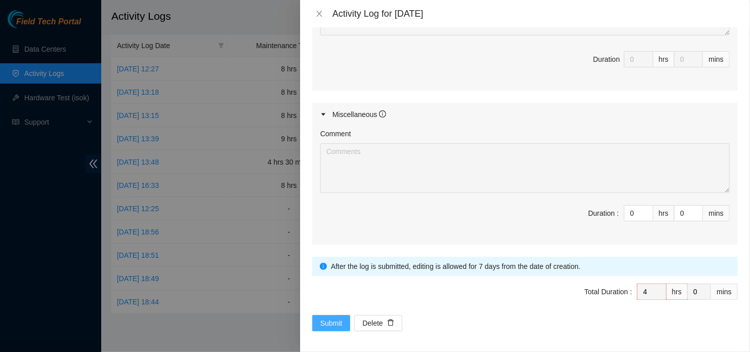
type input "0"
click at [336, 320] on span "Submit" at bounding box center [332, 322] width 22 height 11
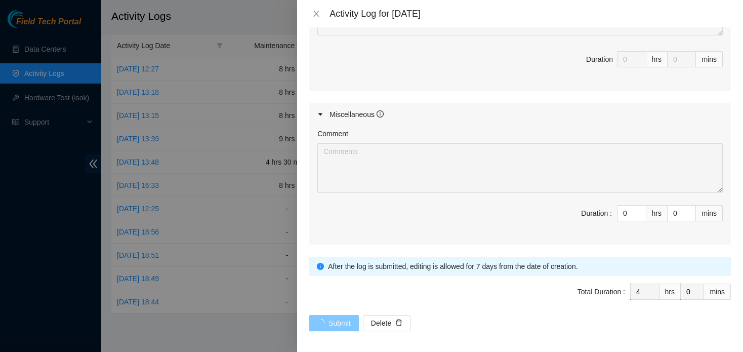
scroll to position [0, 0]
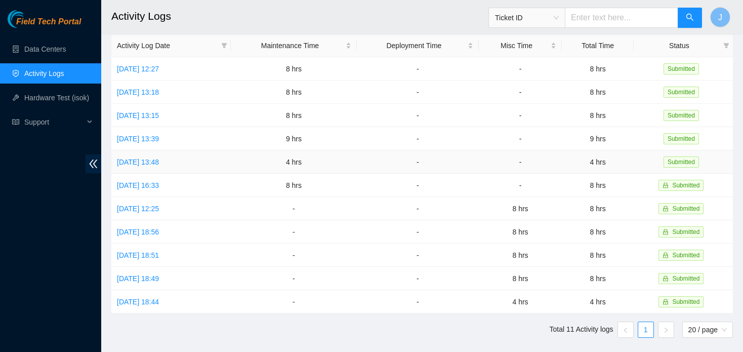
drag, startPoint x: 610, startPoint y: 149, endPoint x: 441, endPoint y: 163, distance: 170.2
click at [441, 163] on tbody "Tue, 07 Oct 2025 12:27 8 hrs - - 8 hrs Submitted Mon, 06 Oct 2025 13:18 8 hrs -…" at bounding box center [422, 185] width 622 height 256
click at [451, 224] on td "-" at bounding box center [418, 231] width 122 height 23
click at [721, 282] on td "Submitted" at bounding box center [683, 278] width 99 height 23
click at [53, 47] on link "Data Centers" at bounding box center [45, 49] width 42 height 8
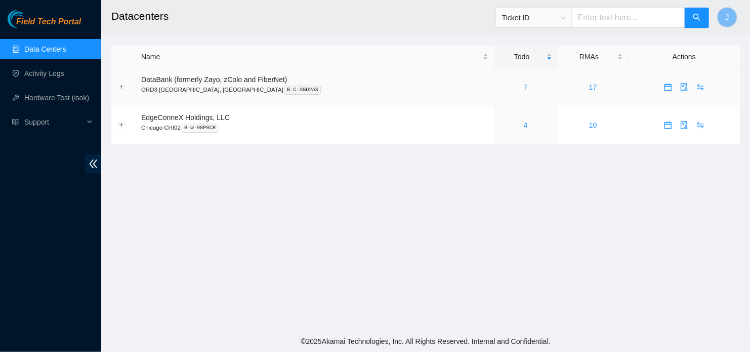
click at [524, 90] on link "7" at bounding box center [526, 87] width 4 height 8
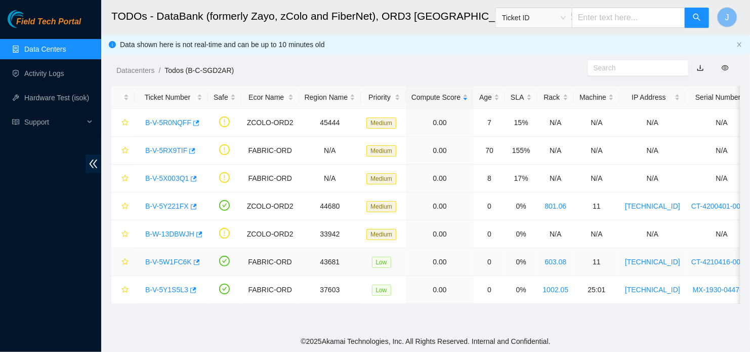
click at [172, 261] on link "B-V-5W1FC6K" at bounding box center [168, 262] width 47 height 8
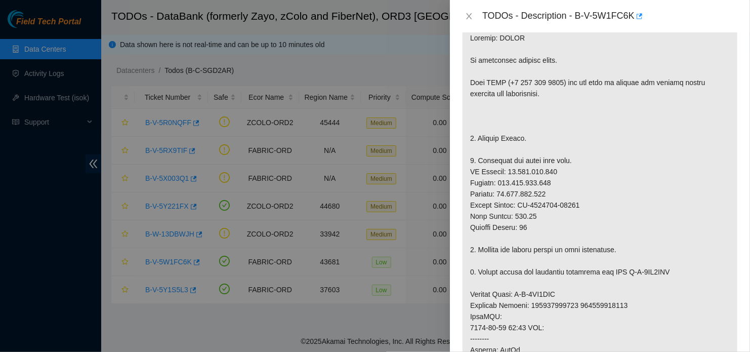
scroll to position [184, 0]
click at [564, 335] on p at bounding box center [600, 311] width 275 height 572
click at [593, 334] on p at bounding box center [600, 311] width 275 height 572
click at [720, 251] on p at bounding box center [600, 311] width 275 height 572
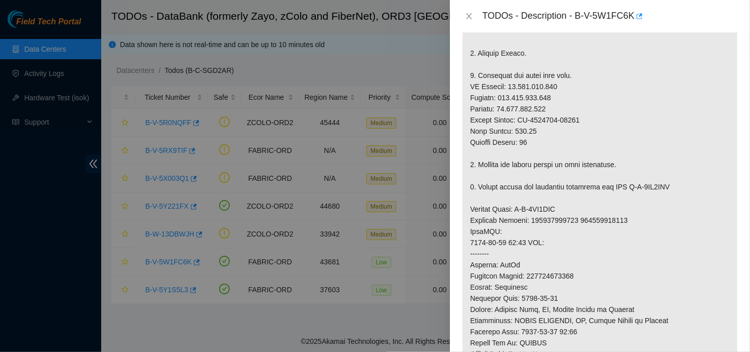
scroll to position [272, 0]
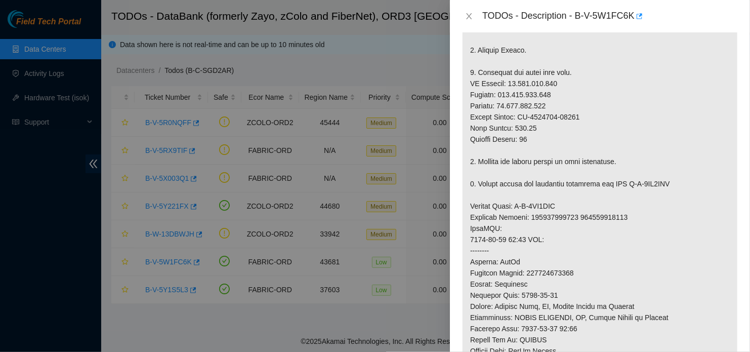
drag, startPoint x: 640, startPoint y: 201, endPoint x: 550, endPoint y: 298, distance: 132.2
click at [550, 298] on p at bounding box center [600, 223] width 275 height 572
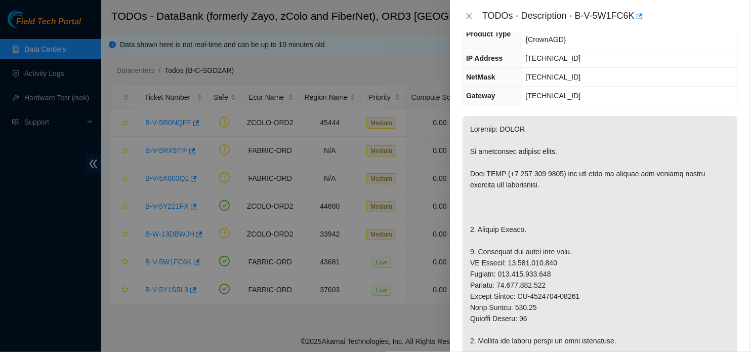
scroll to position [92, 0]
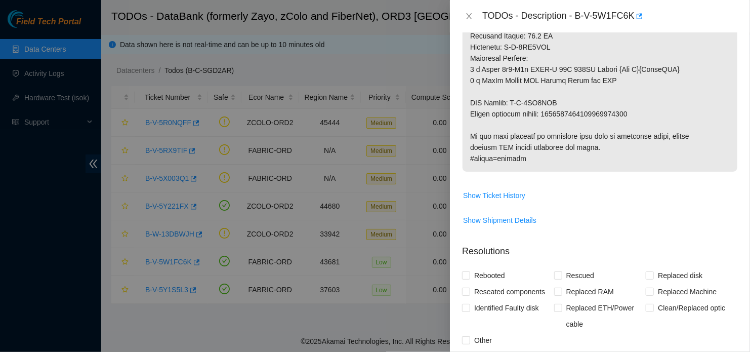
scroll to position [628, 0]
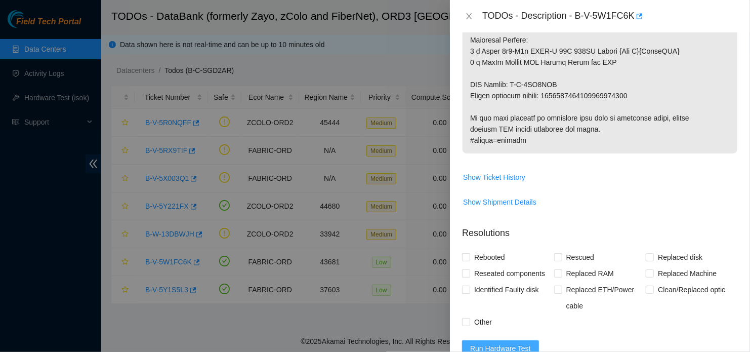
click at [504, 343] on span "Run Hardware Test" at bounding box center [500, 348] width 61 height 11
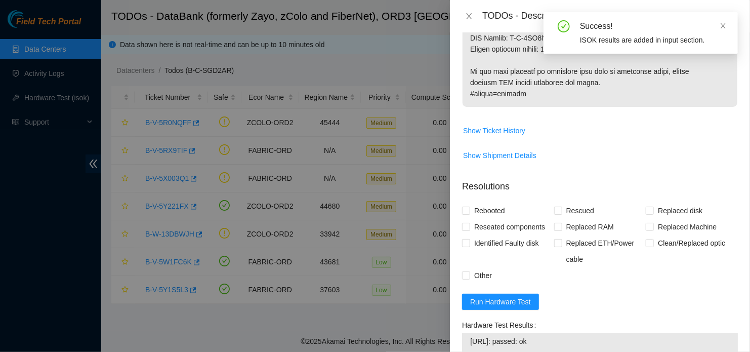
scroll to position [675, 0]
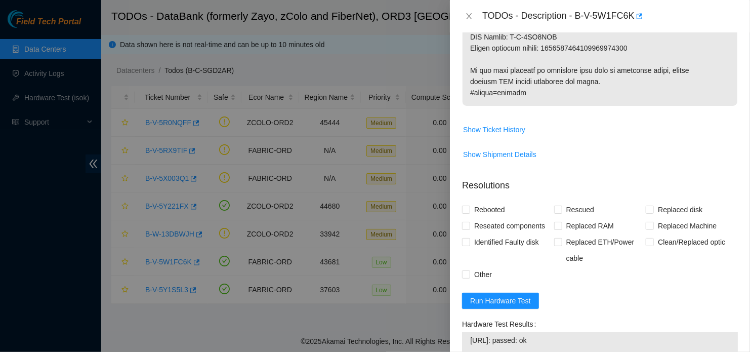
click at [619, 267] on form "Resolutions Rebooted Rescued Replaced disk Reseated components Replaced RAM Rep…" at bounding box center [600, 338] width 276 height 334
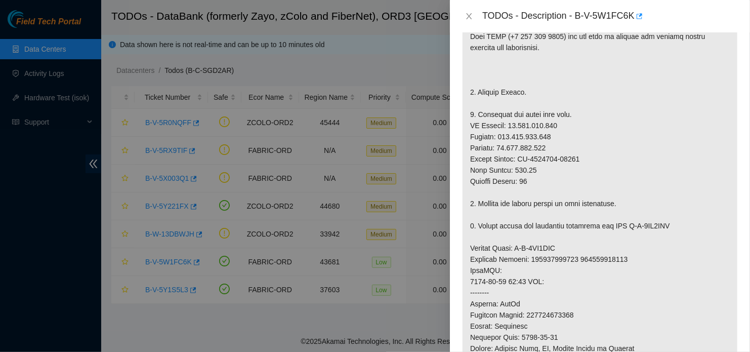
scroll to position [244, 0]
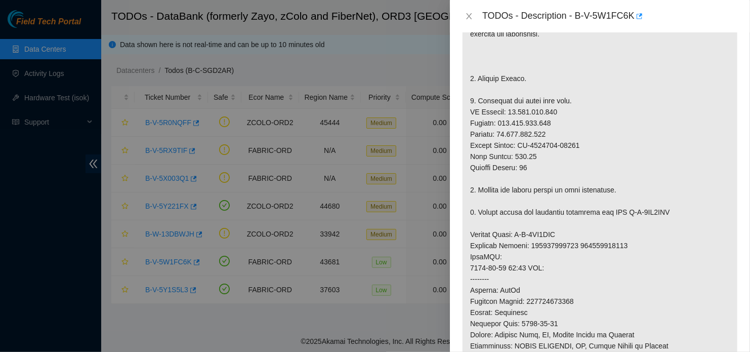
click at [554, 298] on p at bounding box center [600, 251] width 275 height 572
click at [417, 315] on div at bounding box center [375, 176] width 750 height 352
click at [358, 281] on div at bounding box center [375, 176] width 750 height 352
click at [464, 19] on button "Close" at bounding box center [469, 17] width 14 height 10
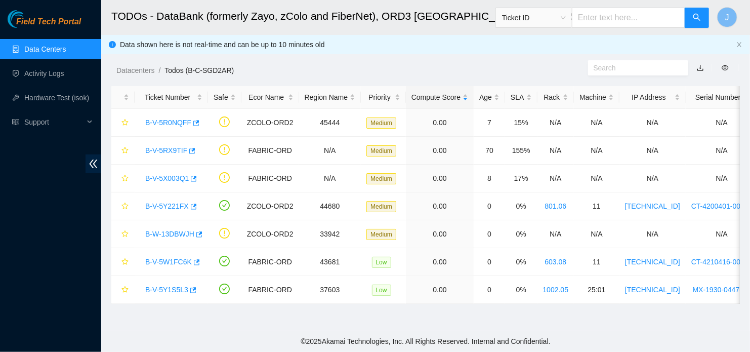
scroll to position [277, 0]
click at [574, 326] on main "TODOs - DataBank (formerly Zayo, zColo and FiberNet), ORD3 Mt Prospect, IL Tick…" at bounding box center [425, 165] width 649 height 331
click at [208, 294] on td at bounding box center [224, 290] width 33 height 28
click at [177, 260] on link "B-V-5W1FC6K" at bounding box center [168, 262] width 47 height 8
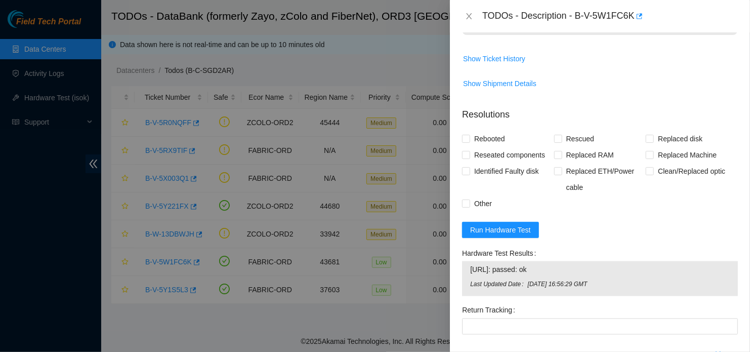
scroll to position [746, 0]
click at [478, 131] on span "Rebooted" at bounding box center [489, 139] width 39 height 16
click at [469, 135] on input "Rebooted" at bounding box center [465, 138] width 7 height 7
checkbox input "true"
click at [650, 135] on span at bounding box center [650, 139] width 8 height 8
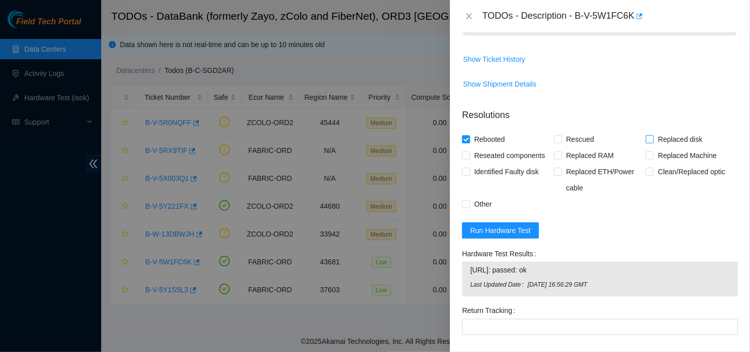
click at [650, 135] on input "Replaced disk" at bounding box center [649, 138] width 7 height 7
click at [650, 135] on span at bounding box center [650, 139] width 8 height 8
click at [650, 135] on input "Replaced disk" at bounding box center [649, 138] width 7 height 7
checkbox input "false"
click at [654, 147] on span "Replaced Machine" at bounding box center [687, 155] width 67 height 16
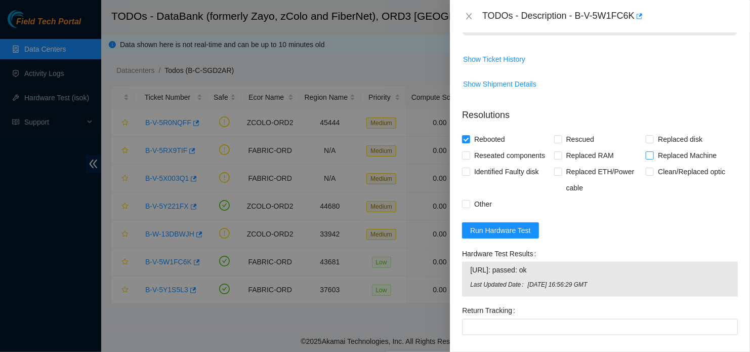
click at [653, 151] on input "Replaced Machine" at bounding box center [649, 154] width 7 height 7
checkbox input "true"
click at [466, 135] on input "Rebooted" at bounding box center [465, 138] width 7 height 7
checkbox input "true"
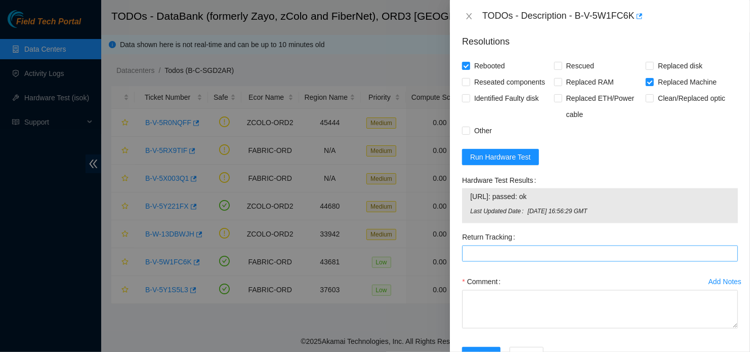
scroll to position [823, 0]
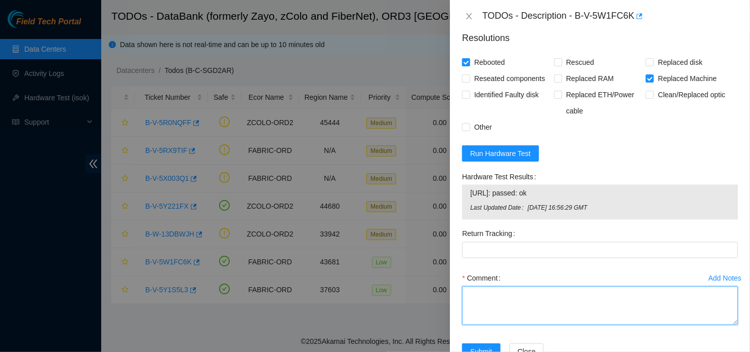
click at [514, 287] on textarea "Comment" at bounding box center [600, 306] width 276 height 38
paste textarea "- Located Device - Contacted NOCC for suspension; Helped by gentleman Akash K -…"
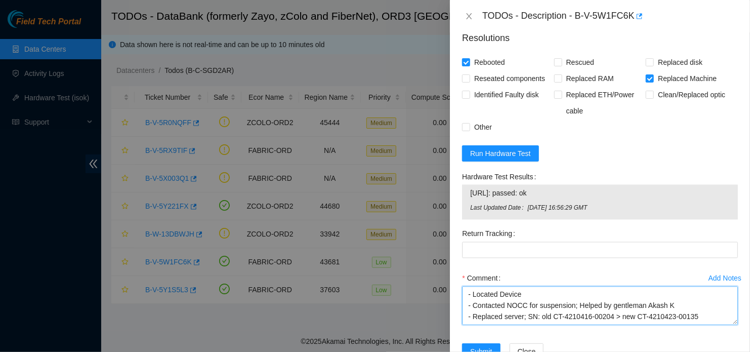
scroll to position [22, 0]
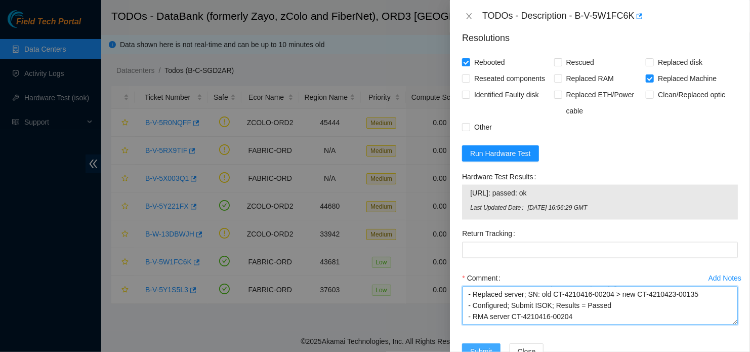
type textarea "- Located Device - Contacted NOCC for suspension; Helped by gentleman Akash K -…"
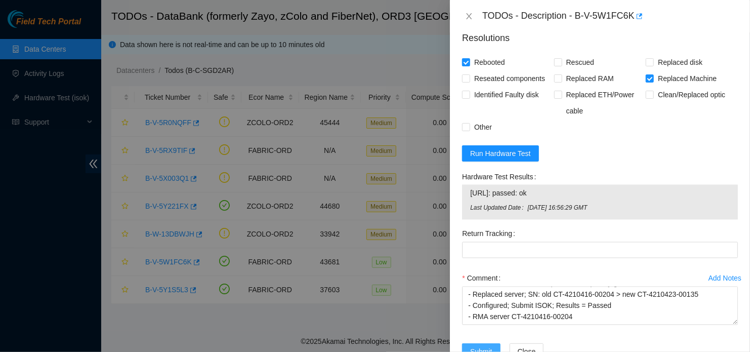
click at [485, 346] on span "Submit" at bounding box center [481, 351] width 22 height 11
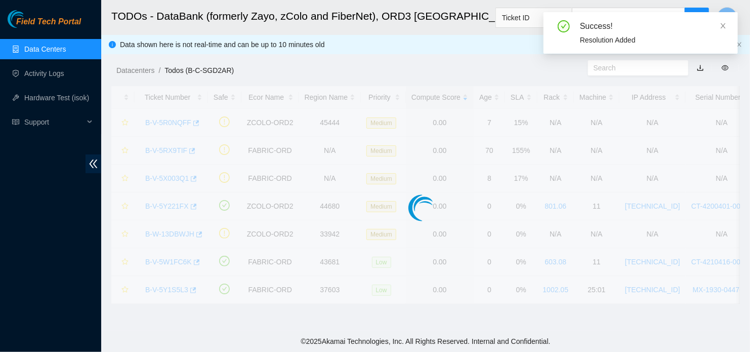
scroll to position [269, 0]
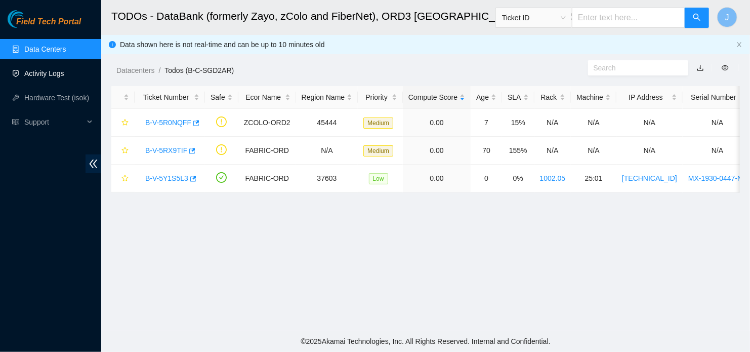
click at [50, 72] on link "Activity Logs" at bounding box center [44, 73] width 40 height 8
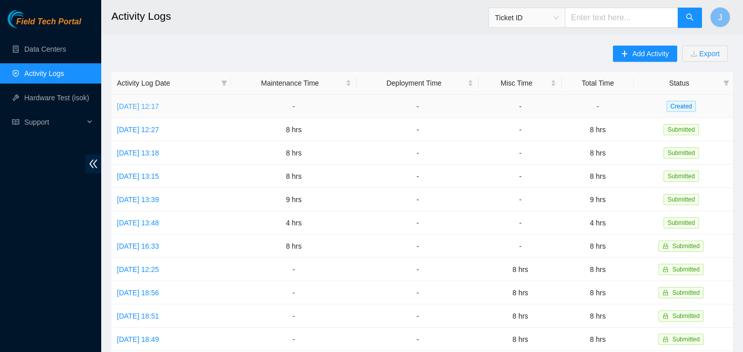
click at [159, 103] on link "Wed, 08 Oct 2025 12:17" at bounding box center [138, 106] width 42 height 8
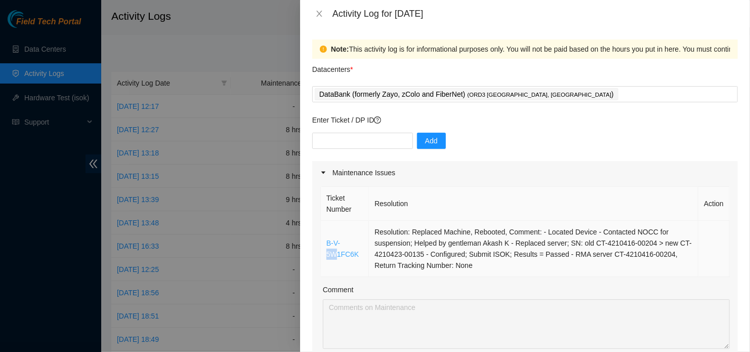
drag, startPoint x: 340, startPoint y: 248, endPoint x: 338, endPoint y: 254, distance: 6.1
click at [338, 254] on td "B-V-5W1FC6K" at bounding box center [345, 249] width 48 height 56
click at [338, 254] on link "B-V-5W1FC6K" at bounding box center [343, 248] width 33 height 19
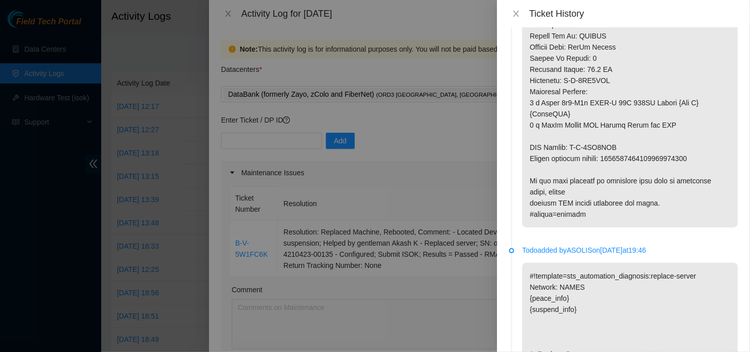
scroll to position [562, 0]
click at [516, 14] on icon "close" at bounding box center [516, 14] width 6 height 6
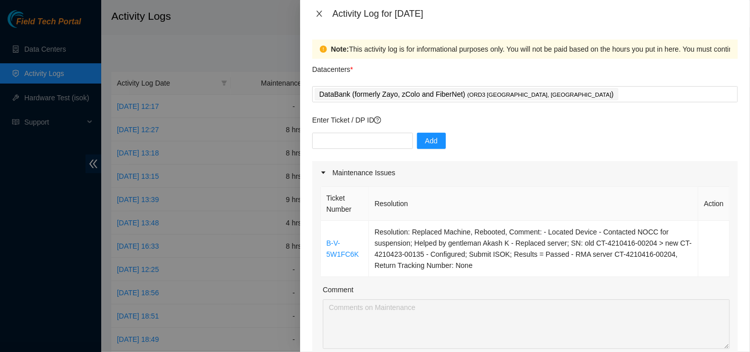
click at [324, 16] on button "Close" at bounding box center [319, 14] width 14 height 10
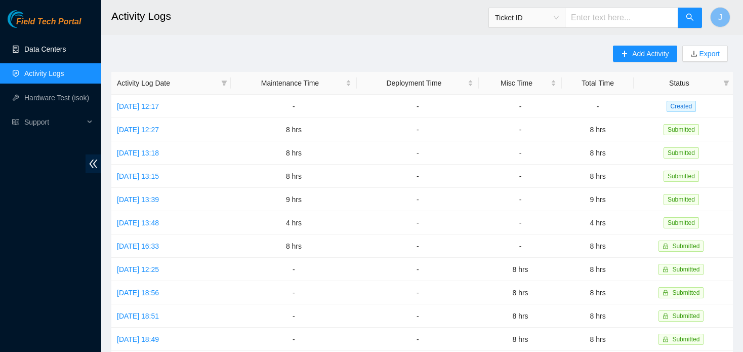
click at [53, 53] on link "Data Centers" at bounding box center [45, 49] width 42 height 8
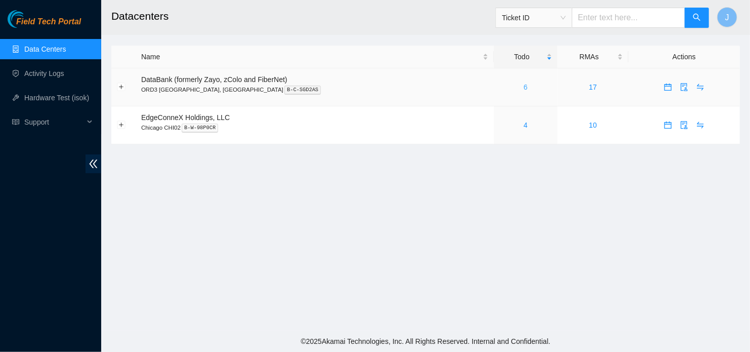
click at [524, 91] on link "6" at bounding box center [526, 87] width 4 height 8
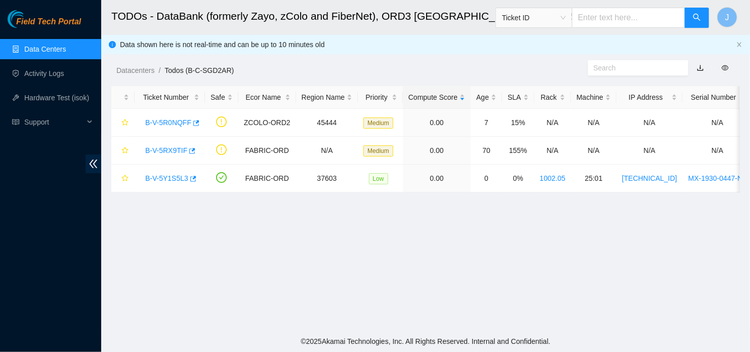
click at [66, 50] on link "Data Centers" at bounding box center [45, 49] width 42 height 8
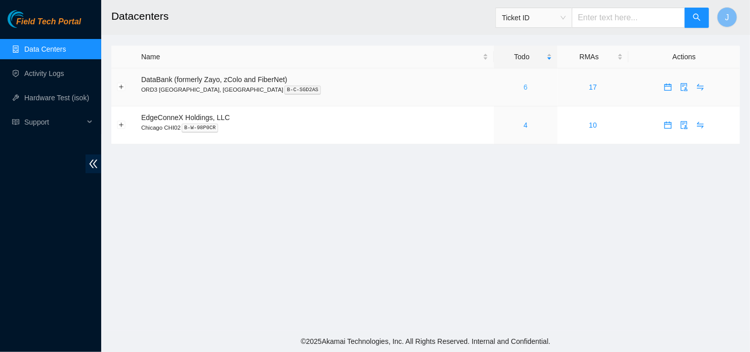
click at [500, 88] on div "6" at bounding box center [526, 87] width 53 height 11
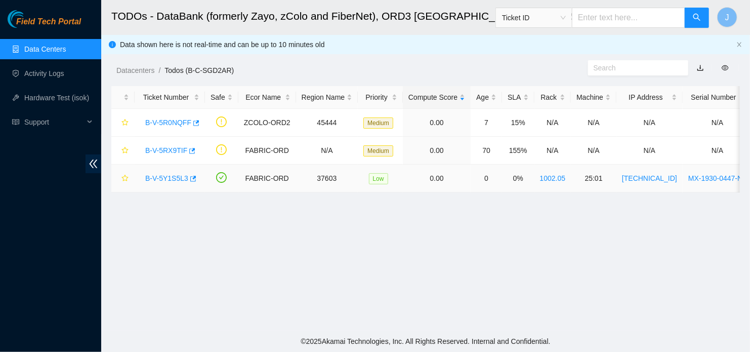
click at [167, 178] on link "B-V-5Y1S5L3" at bounding box center [166, 178] width 43 height 8
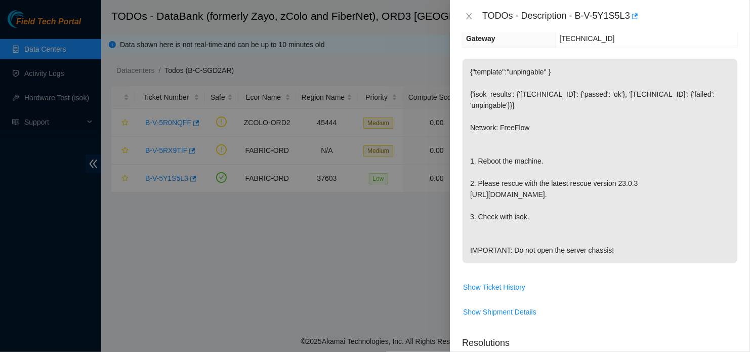
scroll to position [144, 0]
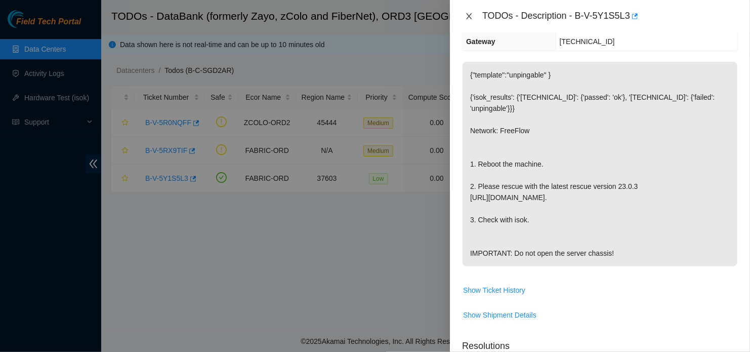
click at [469, 16] on icon "close" at bounding box center [470, 16] width 6 height 6
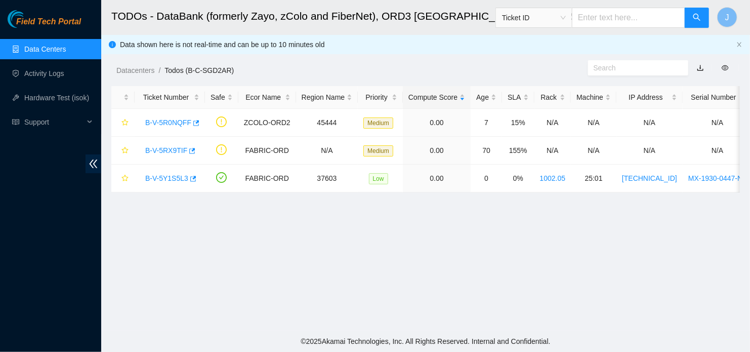
click at [420, 321] on main "TODOs - DataBank (formerly Zayo, zColo and FiberNet), ORD3 [GEOGRAPHIC_DATA], […" at bounding box center [425, 165] width 649 height 331
click at [169, 178] on link "B-V-5Y1S5L3" at bounding box center [166, 178] width 43 height 8
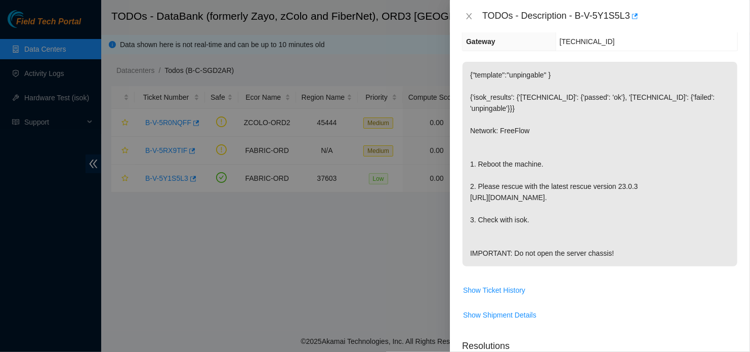
click at [248, 292] on div at bounding box center [375, 176] width 750 height 352
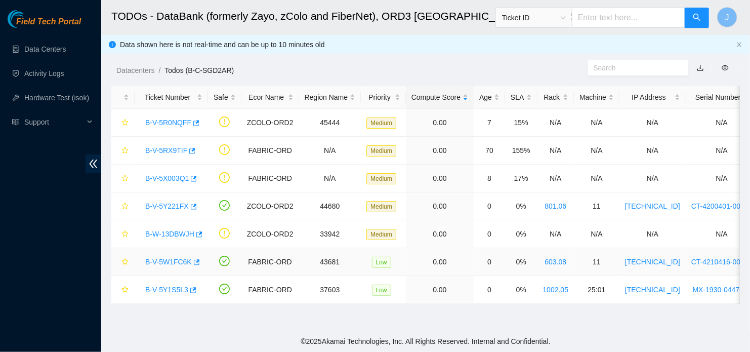
click at [171, 259] on link "B-V-5W1FC6K" at bounding box center [168, 262] width 47 height 8
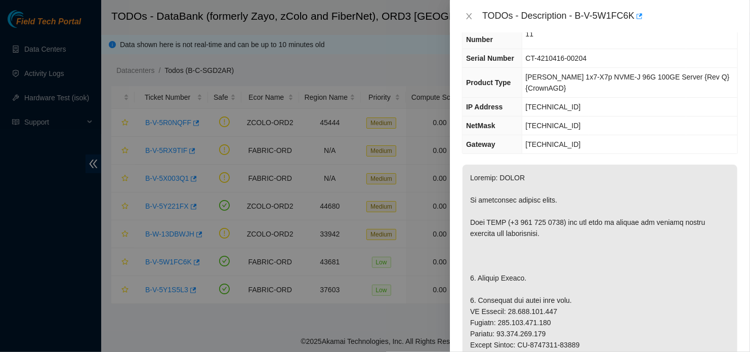
scroll to position [38, 0]
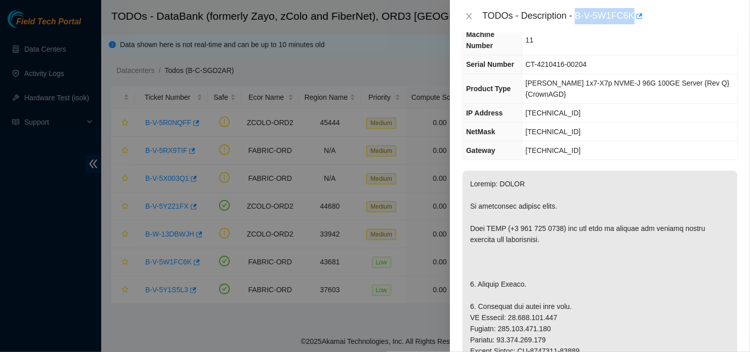
drag, startPoint x: 576, startPoint y: 14, endPoint x: 633, endPoint y: 18, distance: 56.9
click at [633, 18] on div "TODOs - Description - B-V-5W1FC6K" at bounding box center [611, 16] width 256 height 16
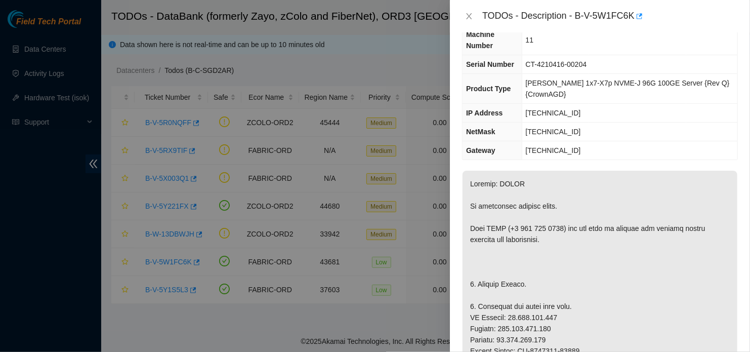
click at [577, 15] on div "TODOs - Description - B-V-5W1FC6K" at bounding box center [611, 16] width 256 height 16
drag, startPoint x: 577, startPoint y: 15, endPoint x: 623, endPoint y: 20, distance: 46.4
click at [623, 20] on div "TODOs - Description - B-V-5W1FC6K" at bounding box center [611, 16] width 256 height 16
copy div "B-V-5W1FC6K"
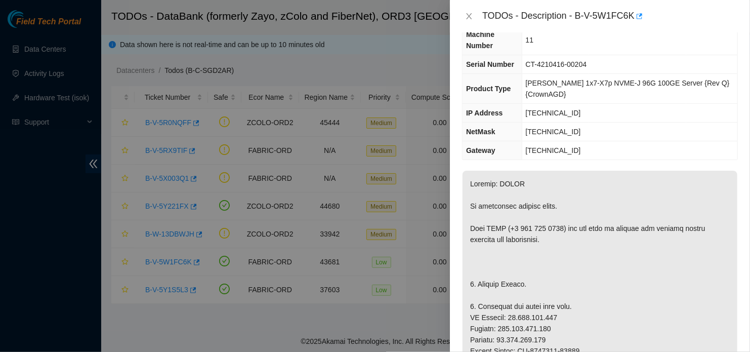
click at [321, 220] on div at bounding box center [375, 176] width 750 height 352
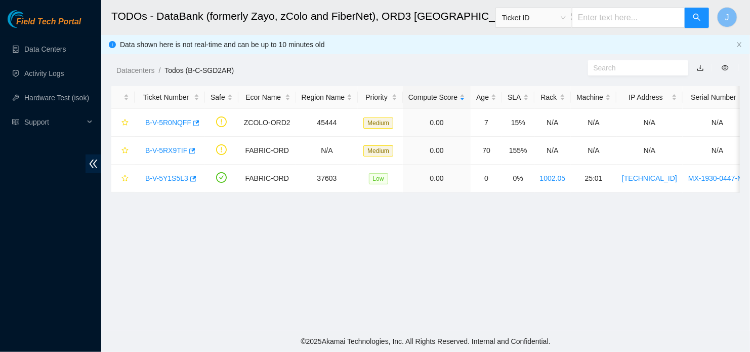
click at [355, 288] on main "TODOs - DataBank (formerly Zayo, zColo and FiberNet), ORD3 [GEOGRAPHIC_DATA], […" at bounding box center [425, 165] width 649 height 331
